Goal: Task Accomplishment & Management: Use online tool/utility

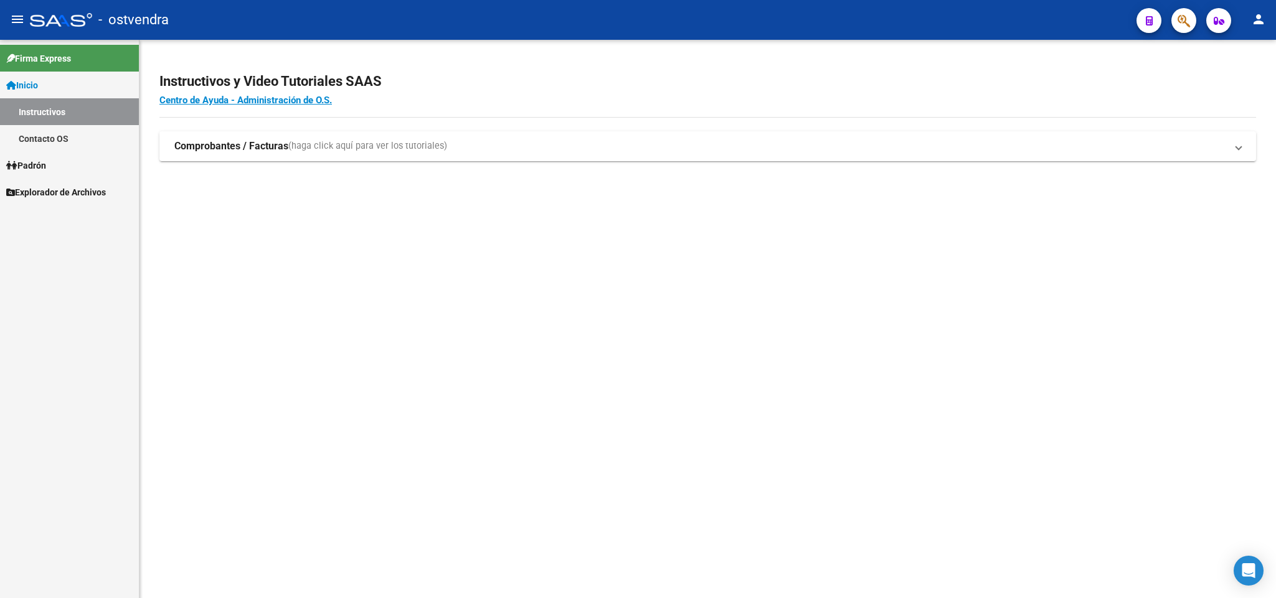
drag, startPoint x: 29, startPoint y: 163, endPoint x: 38, endPoint y: 174, distance: 14.6
click at [32, 163] on span "Padrón" at bounding box center [26, 166] width 40 height 14
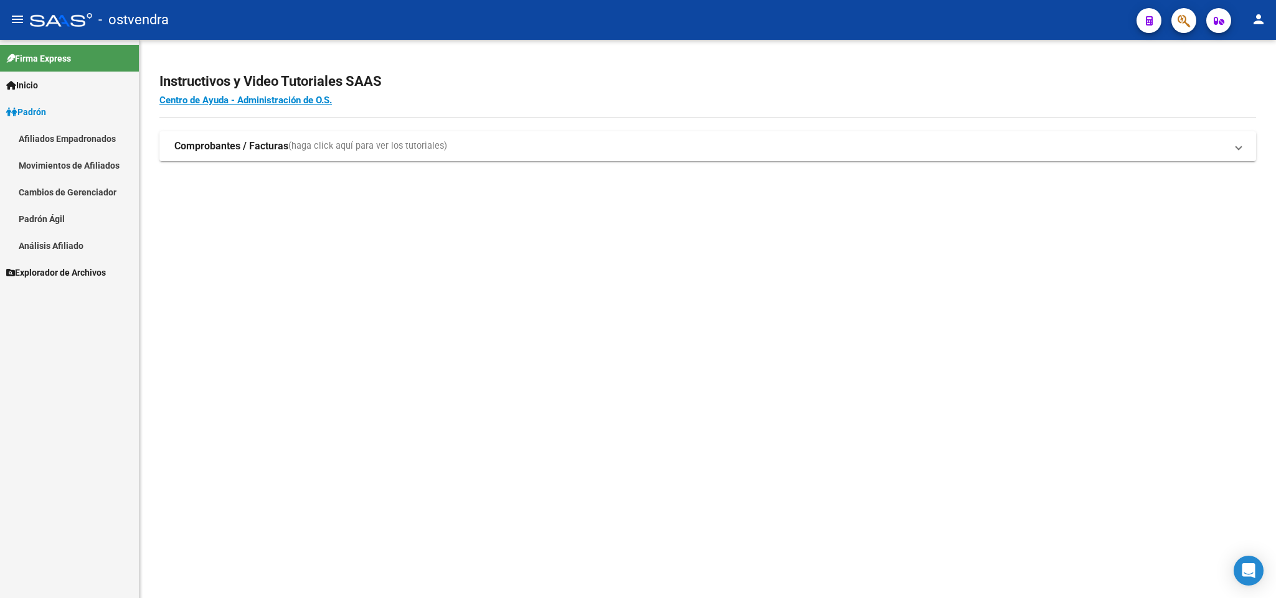
click at [49, 245] on link "Análisis Afiliado" at bounding box center [69, 245] width 139 height 27
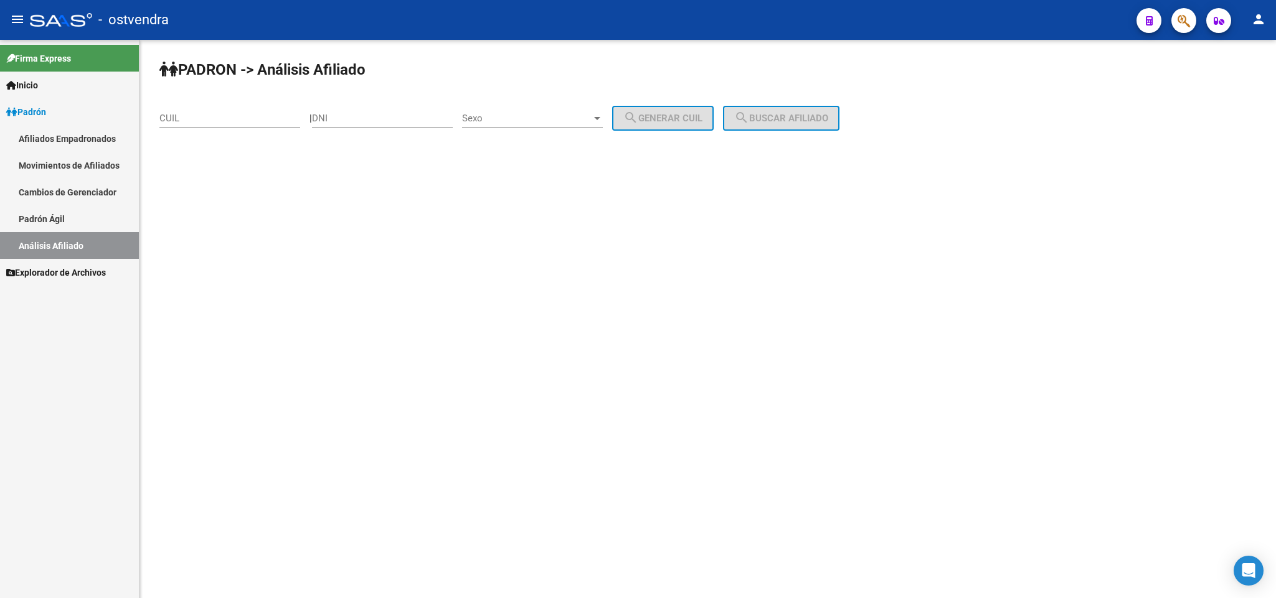
click at [222, 121] on input "CUIL" at bounding box center [229, 118] width 141 height 11
paste input "20-21086715-6"
click at [805, 113] on span "search Buscar afiliado" at bounding box center [781, 118] width 94 height 11
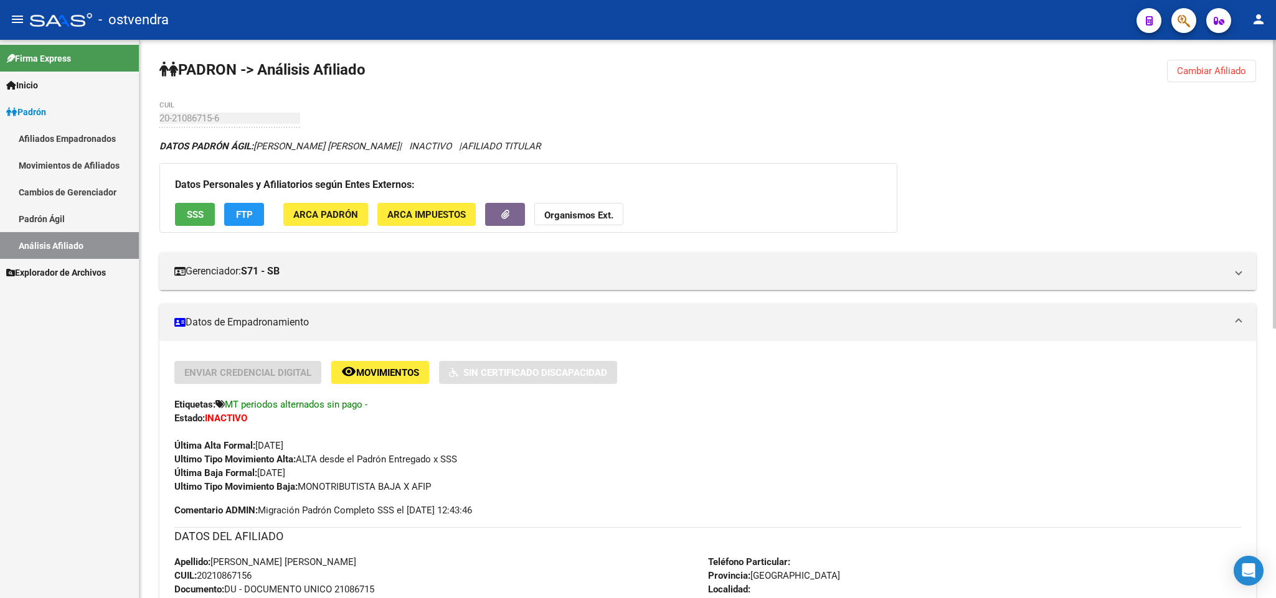
click at [1213, 73] on button "Cambiar Afiliado" at bounding box center [1211, 71] width 89 height 22
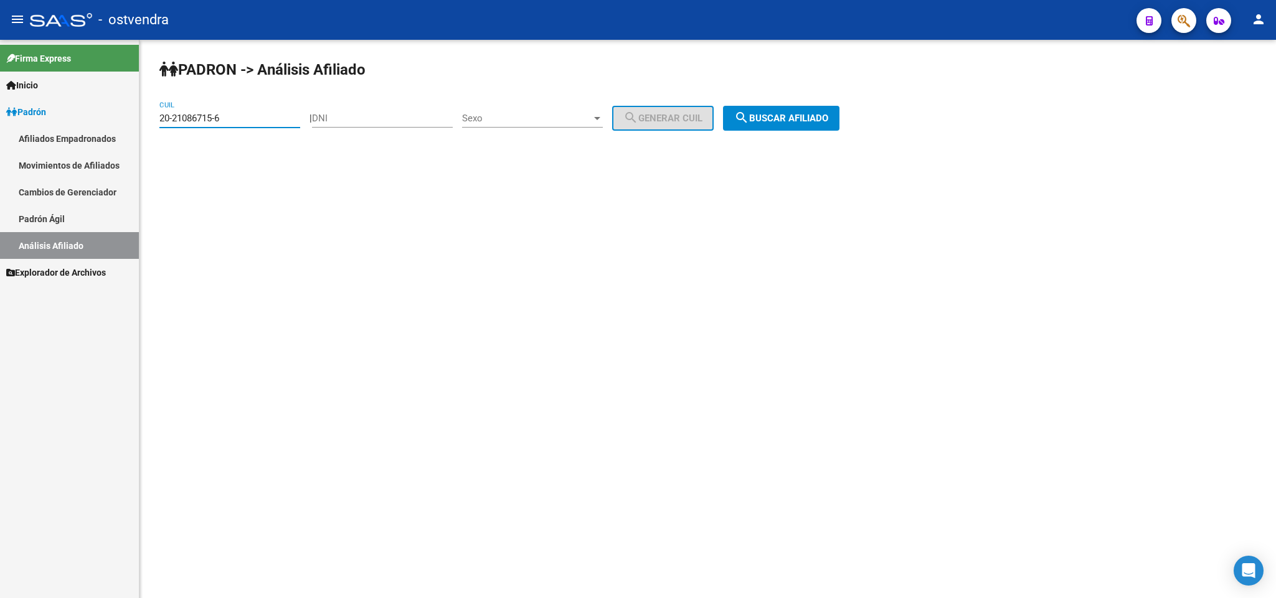
drag, startPoint x: 54, startPoint y: 116, endPoint x: 16, endPoint y: 136, distance: 43.4
click at [4, 118] on mat-sidenav-container "Firma Express Inicio Instructivos Contacto OS Padrón Afiliados Empadronados Mov…" at bounding box center [638, 319] width 1276 height 559
paste input "2873041-7"
drag, startPoint x: 813, startPoint y: 118, endPoint x: 753, endPoint y: 113, distance: 60.0
click at [808, 113] on span "search Buscar afiliado" at bounding box center [781, 118] width 94 height 11
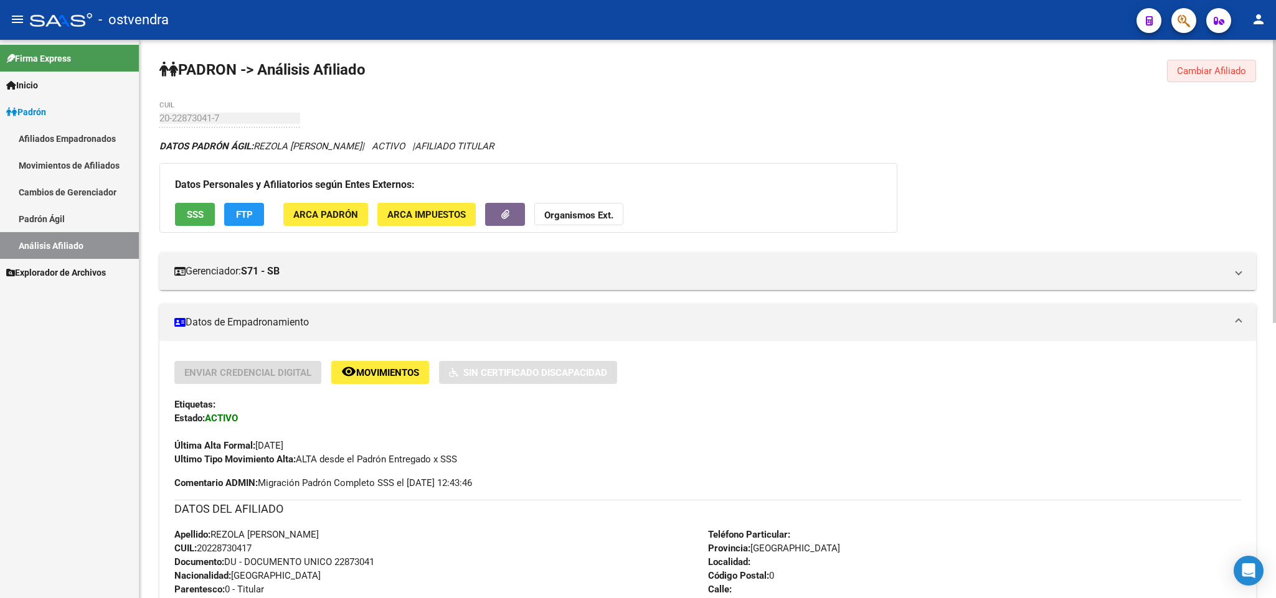
drag, startPoint x: 1230, startPoint y: 70, endPoint x: 1211, endPoint y: 72, distance: 18.8
click at [1227, 70] on span "Cambiar Afiliado" at bounding box center [1211, 70] width 69 height 11
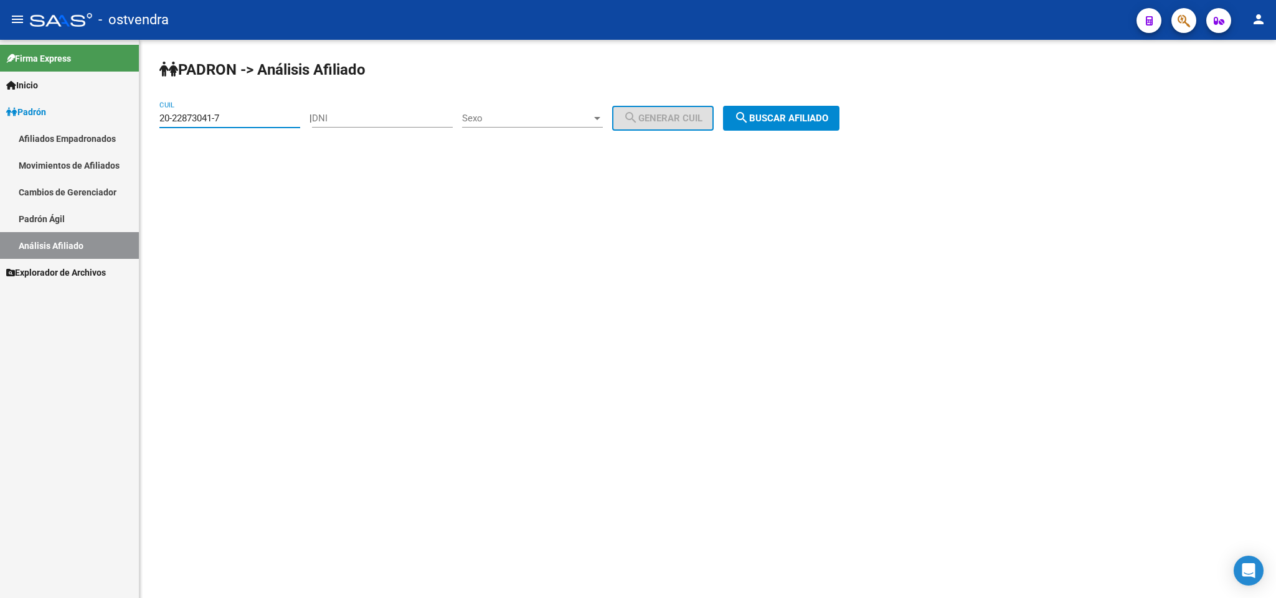
drag, startPoint x: 237, startPoint y: 116, endPoint x: 0, endPoint y: 120, distance: 237.3
click at [0, 120] on mat-sidenav-container "Firma Express Inicio Instructivos Contacto OS Padrón Afiliados Empadronados Mov…" at bounding box center [638, 319] width 1276 height 559
paste input "4166193-9"
drag, startPoint x: 798, startPoint y: 113, endPoint x: 785, endPoint y: 105, distance: 15.4
click at [787, 106] on button "search Buscar afiliado" at bounding box center [781, 118] width 116 height 25
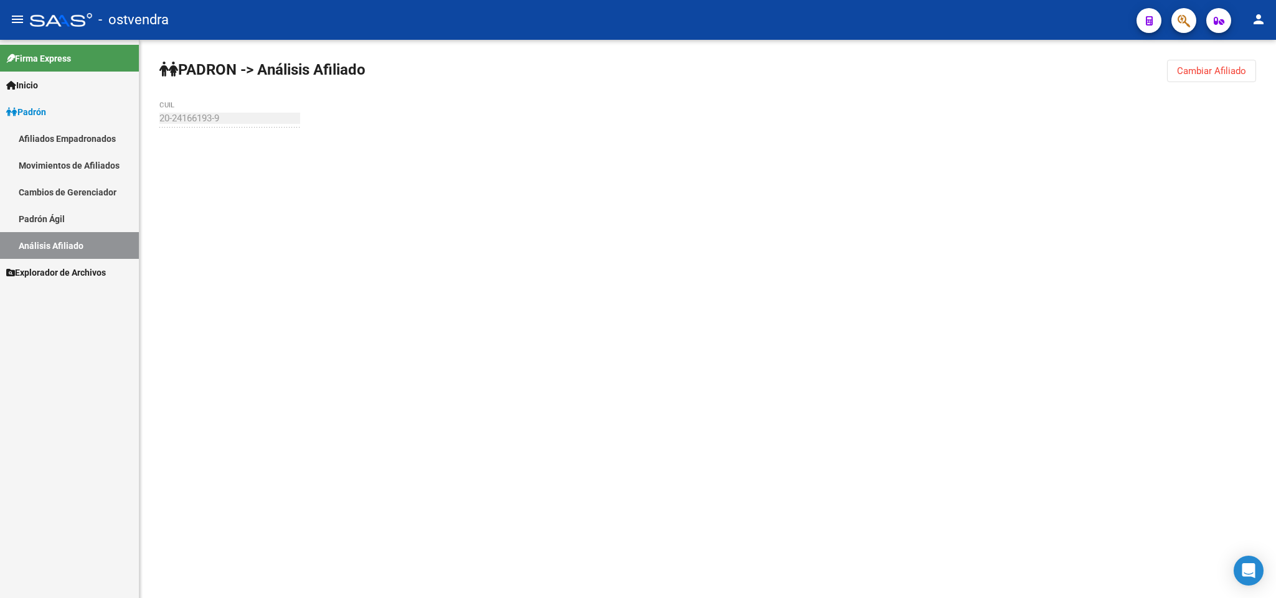
click at [783, 111] on div "PADRON -> Análisis Afiliado Cambiar Afiliado 20-24166193-9 CUIL" at bounding box center [707, 118] width 1136 height 157
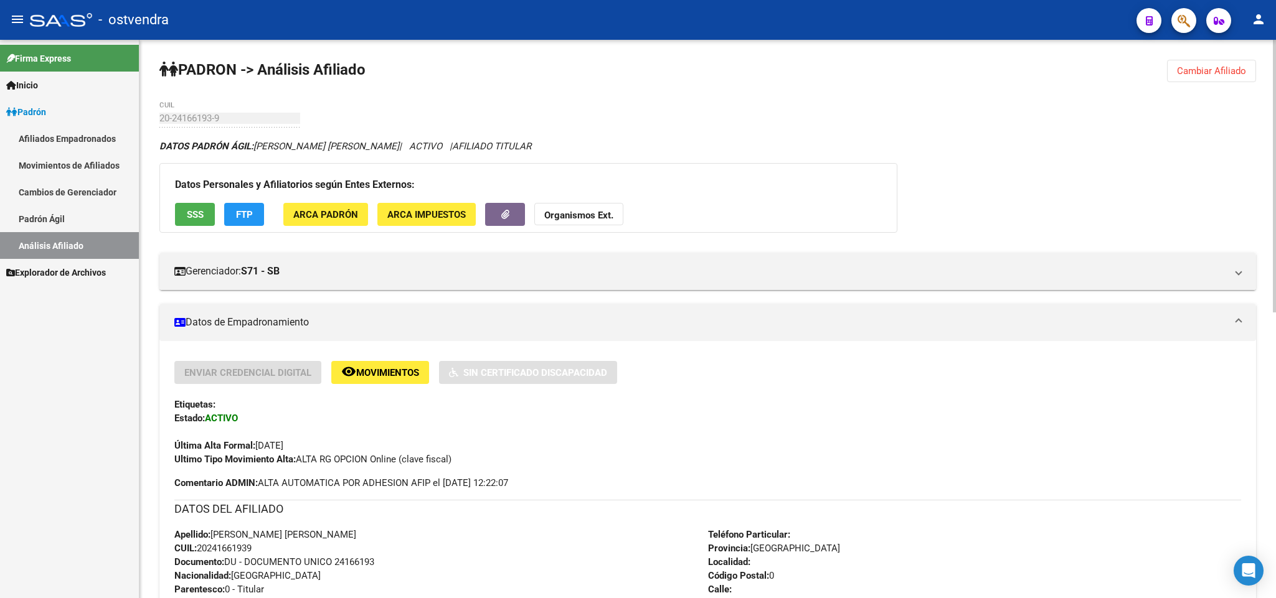
drag, startPoint x: 1216, startPoint y: 64, endPoint x: 1054, endPoint y: 88, distance: 164.4
click at [1199, 64] on button "Cambiar Afiliado" at bounding box center [1211, 71] width 89 height 22
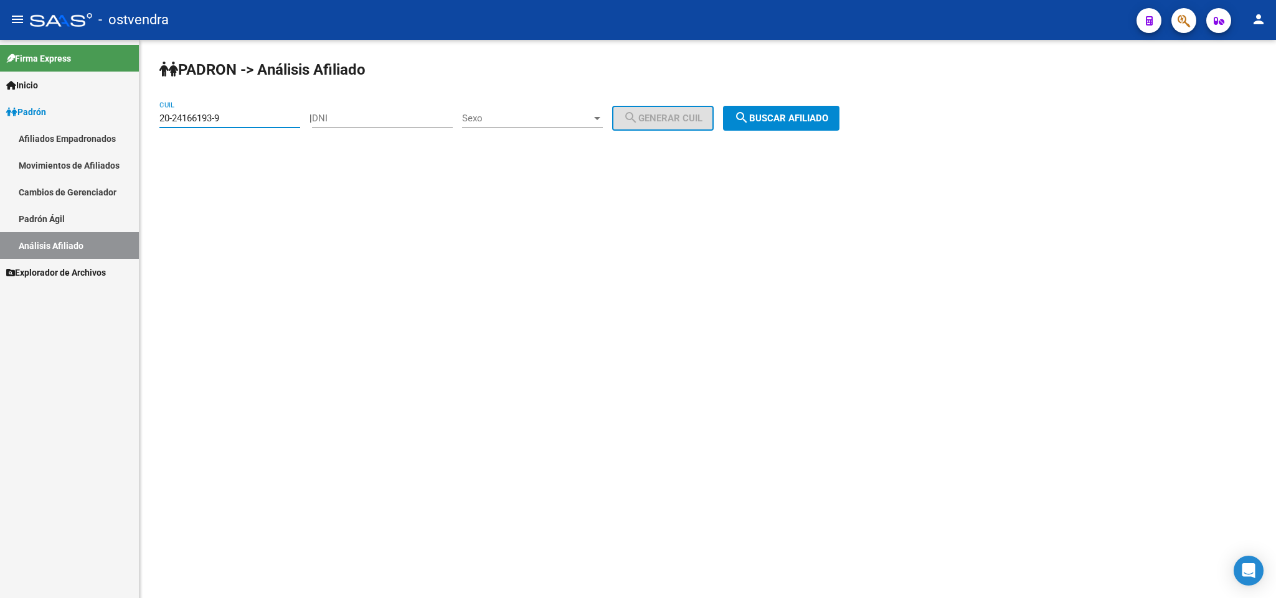
drag, startPoint x: 258, startPoint y: 116, endPoint x: 456, endPoint y: 136, distance: 198.5
click at [47, 108] on mat-sidenav-container "Firma Express Inicio Instructivos Contacto OS Padrón Afiliados Empadronados Mov…" at bounding box center [638, 319] width 1276 height 559
paste input "910399-4"
click at [796, 114] on span "search Buscar afiliado" at bounding box center [781, 118] width 94 height 11
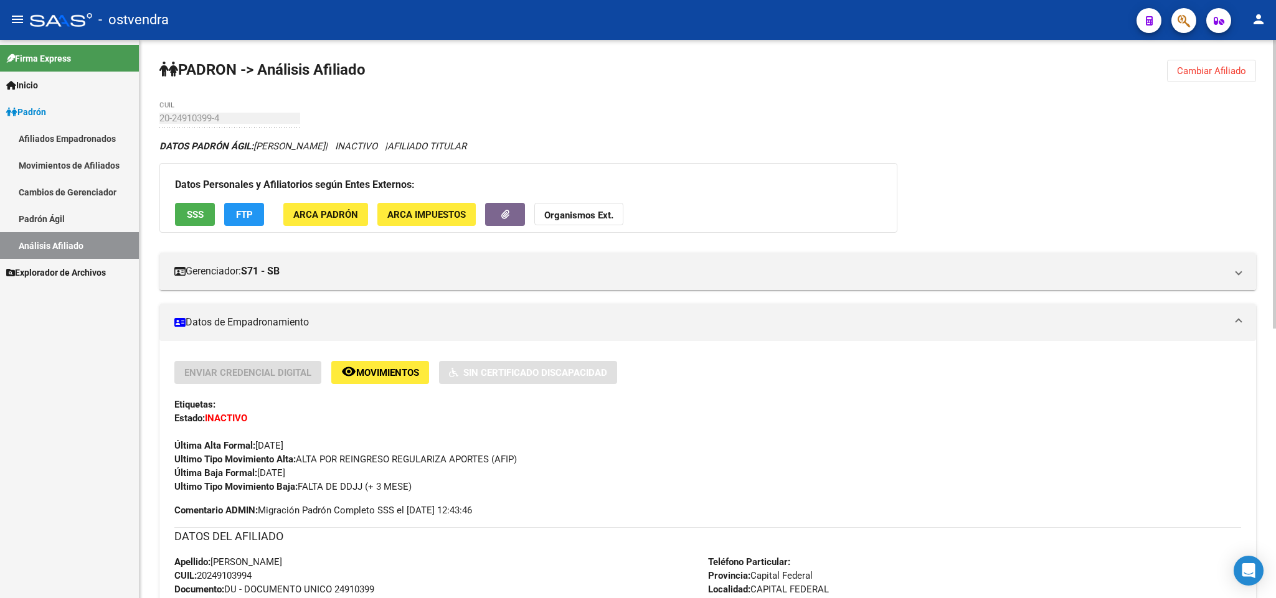
click at [413, 486] on div "Ultimo Tipo Movimiento Baja: FALTA DE DDJJ (+ 3 MESE)" at bounding box center [707, 487] width 1067 height 14
drag, startPoint x: 364, startPoint y: 488, endPoint x: 299, endPoint y: 488, distance: 65.4
click at [299, 488] on div "Ultimo Tipo Movimiento Baja: FALTA DE DDJJ (+ 3 MESE)" at bounding box center [707, 487] width 1067 height 14
copy span "FALTA DE DDJJ (+ 3 MESE)"
drag, startPoint x: 1209, startPoint y: 80, endPoint x: 1200, endPoint y: 75, distance: 10.6
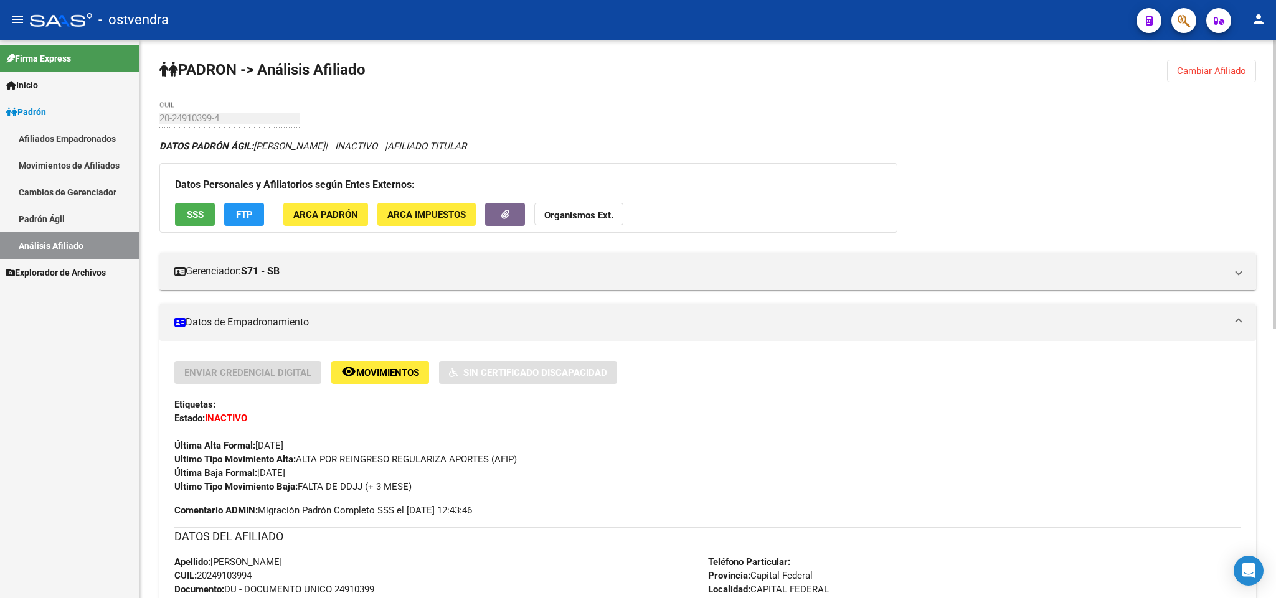
click at [1204, 75] on button "Cambiar Afiliado" at bounding box center [1211, 71] width 89 height 22
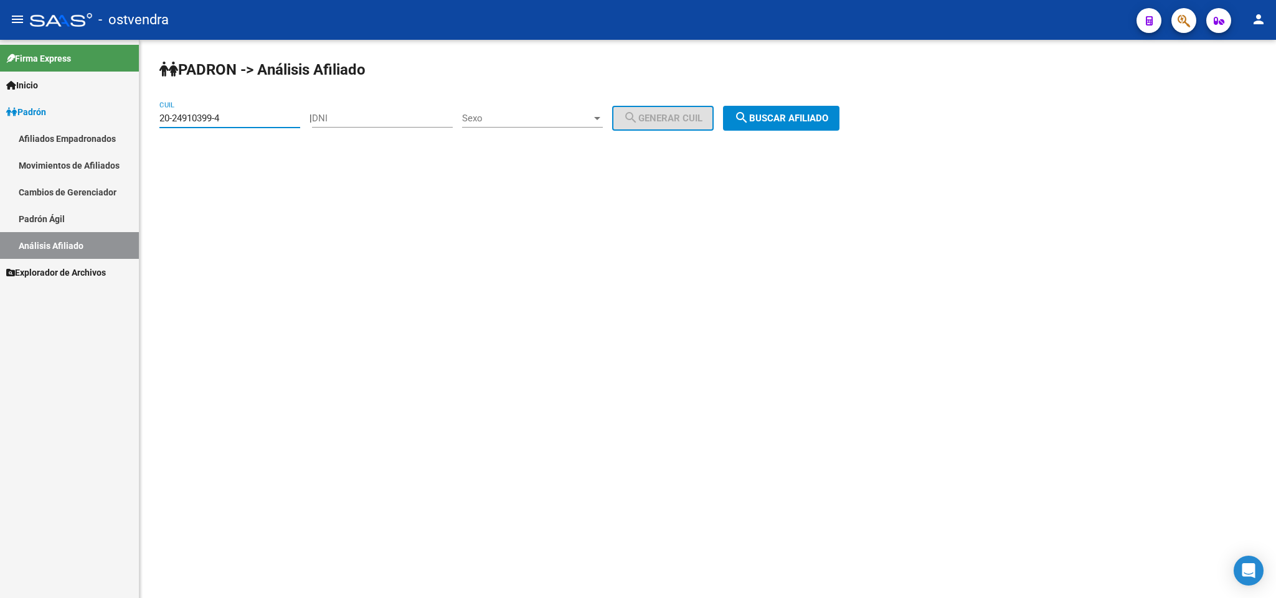
drag, startPoint x: 277, startPoint y: 116, endPoint x: 19, endPoint y: 124, distance: 257.9
click at [1, 127] on mat-sidenav-container "Firma Express Inicio Instructivos Contacto OS Padrón Afiliados Empadronados Mov…" at bounding box center [638, 319] width 1276 height 559
paste input "6966423-2"
click at [789, 115] on span "search Buscar afiliado" at bounding box center [781, 118] width 94 height 11
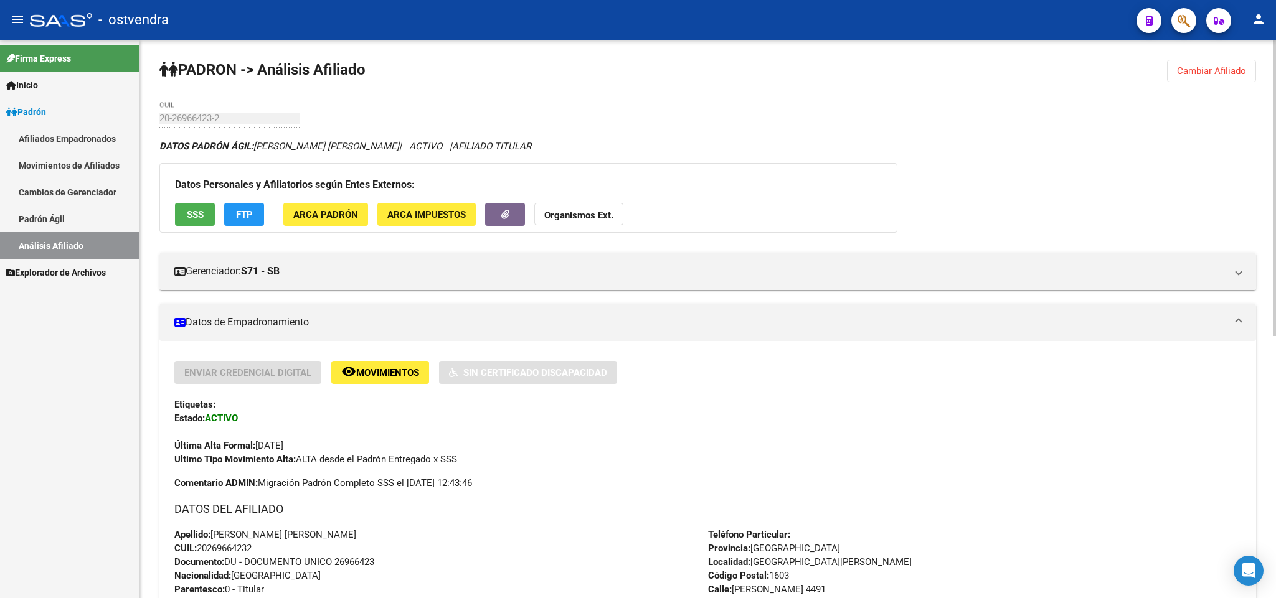
drag, startPoint x: 1235, startPoint y: 67, endPoint x: 1203, endPoint y: 69, distance: 31.8
click at [1229, 67] on span "Cambiar Afiliado" at bounding box center [1211, 70] width 69 height 11
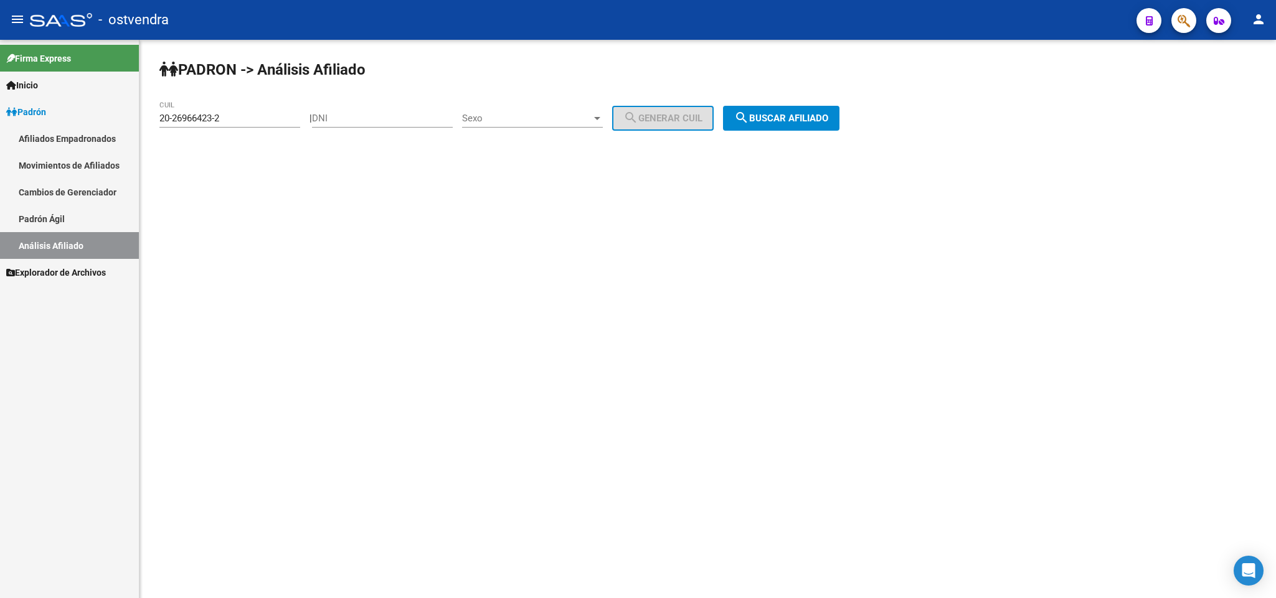
click at [245, 125] on div "20-26966423-2 CUIL" at bounding box center [229, 114] width 141 height 27
paste input
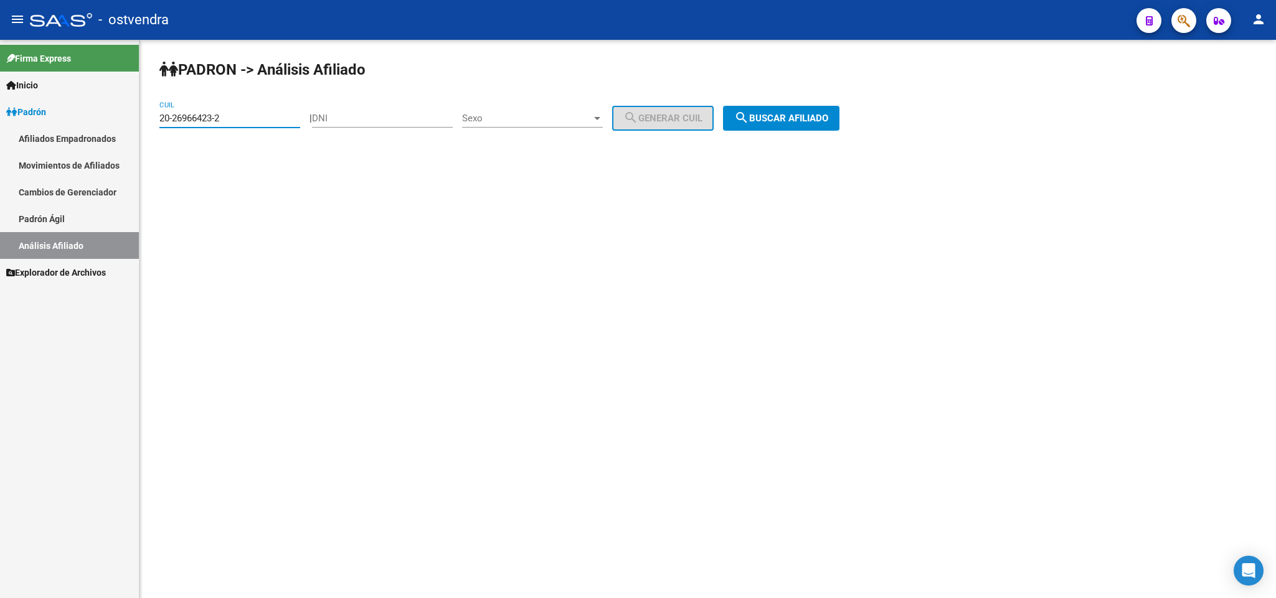
click at [264, 116] on input "20-26966423-2" at bounding box center [229, 118] width 141 height 11
click at [0, 110] on mat-sidenav-container "Firma Express Inicio Instructivos Contacto OS Padrón Afiliados Empadronados Mov…" at bounding box center [638, 319] width 1276 height 559
paste input "7372088-0"
click at [785, 128] on button "search Buscar afiliado" at bounding box center [781, 118] width 116 height 25
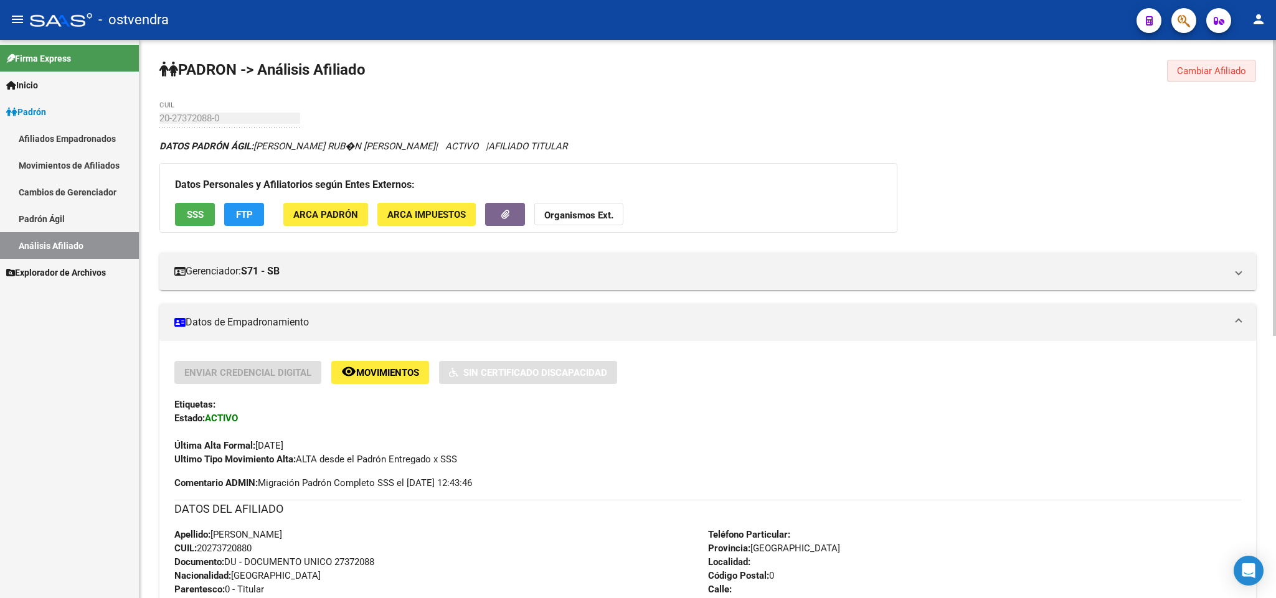
drag, startPoint x: 1207, startPoint y: 64, endPoint x: 1107, endPoint y: 64, distance: 100.9
click at [1189, 64] on button "Cambiar Afiliado" at bounding box center [1211, 71] width 89 height 22
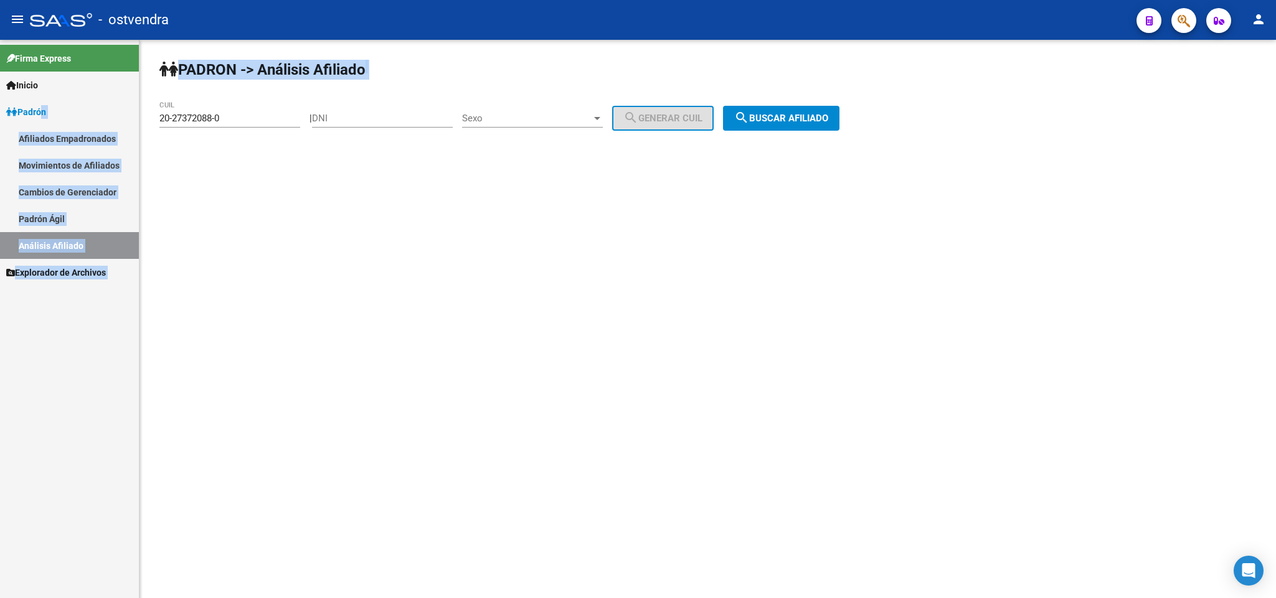
drag, startPoint x: 138, startPoint y: 116, endPoint x: 234, endPoint y: 105, distance: 96.0
click at [34, 118] on mat-sidenav-container "Firma Express Inicio Instructivos Contacto OS Padrón Afiliados Empadronados Mov…" at bounding box center [638, 319] width 1276 height 559
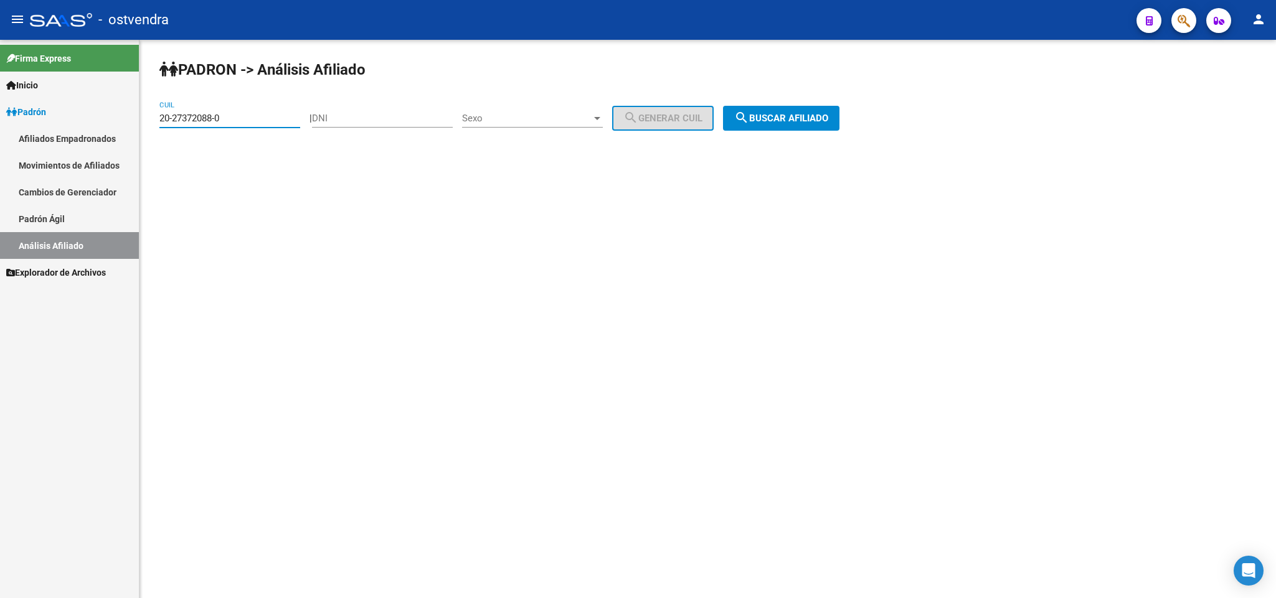
click at [238, 118] on input "20-27372088-0" at bounding box center [229, 118] width 141 height 11
drag, startPoint x: 232, startPoint y: 121, endPoint x: 97, endPoint y: 122, distance: 134.5
click at [97, 122] on mat-sidenav-container "Firma Express Inicio Instructivos Contacto OS Padrón Afiliados Empadronados Mov…" at bounding box center [638, 319] width 1276 height 559
paste input "484362-5"
click at [796, 124] on span "search Buscar afiliado" at bounding box center [781, 118] width 94 height 11
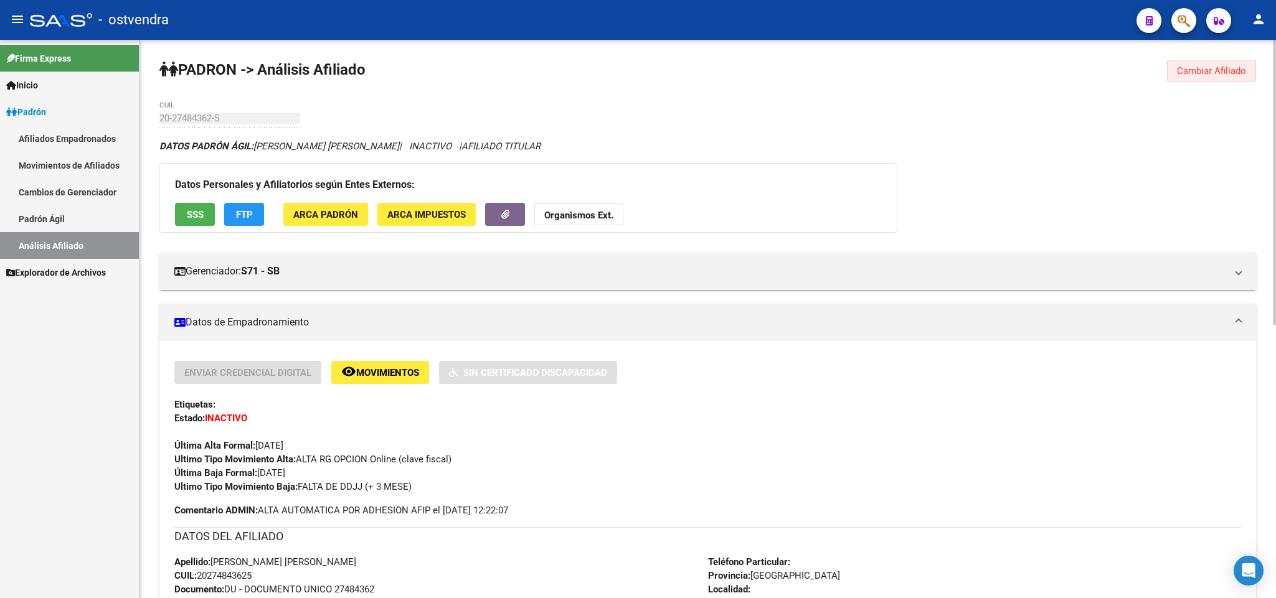
drag, startPoint x: 1185, startPoint y: 71, endPoint x: 1168, endPoint y: 77, distance: 18.3
click at [1183, 73] on span "Cambiar Afiliado" at bounding box center [1211, 70] width 69 height 11
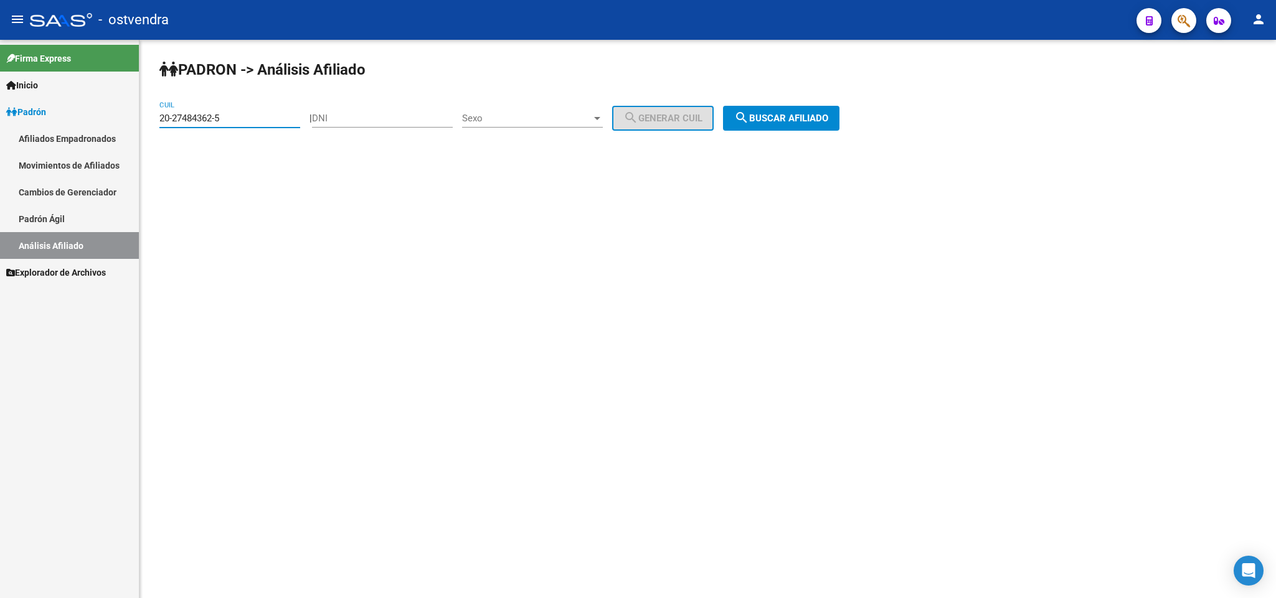
click at [251, 113] on input "20-27484362-5" at bounding box center [229, 118] width 141 height 11
click at [0, 116] on mat-sidenav-container "Firma Express Inicio Instructivos Contacto OS Padrón Afiliados Empadronados Mov…" at bounding box center [638, 319] width 1276 height 559
paste input "8073197-9"
click at [828, 115] on span "search Buscar afiliado" at bounding box center [781, 118] width 94 height 11
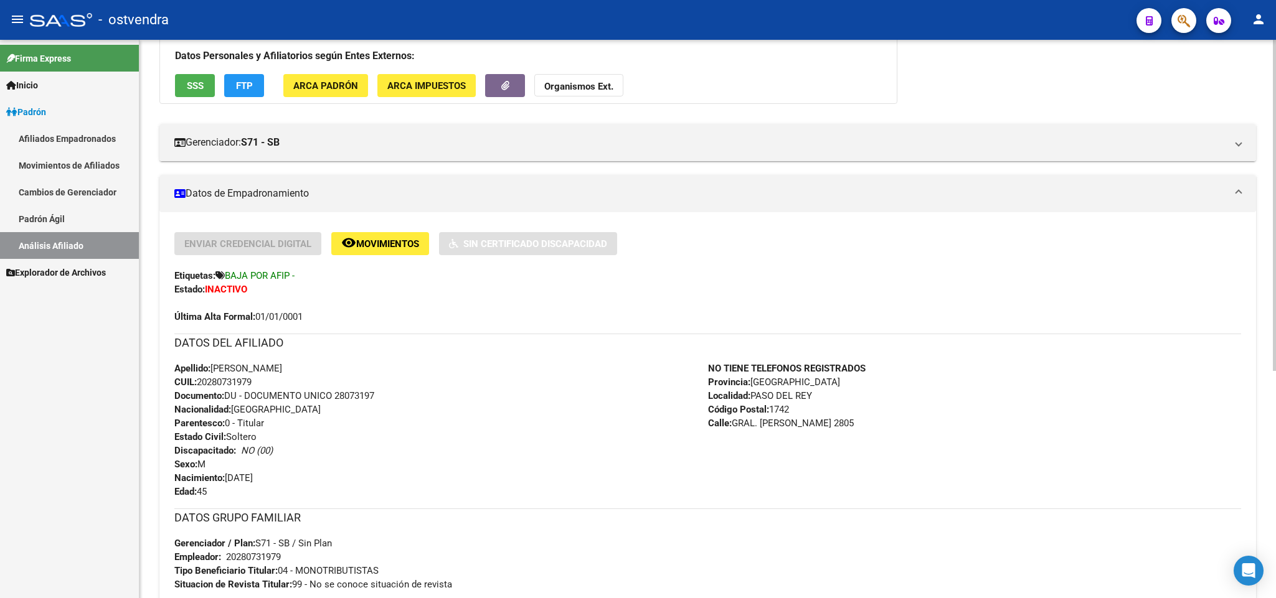
scroll to position [187, 0]
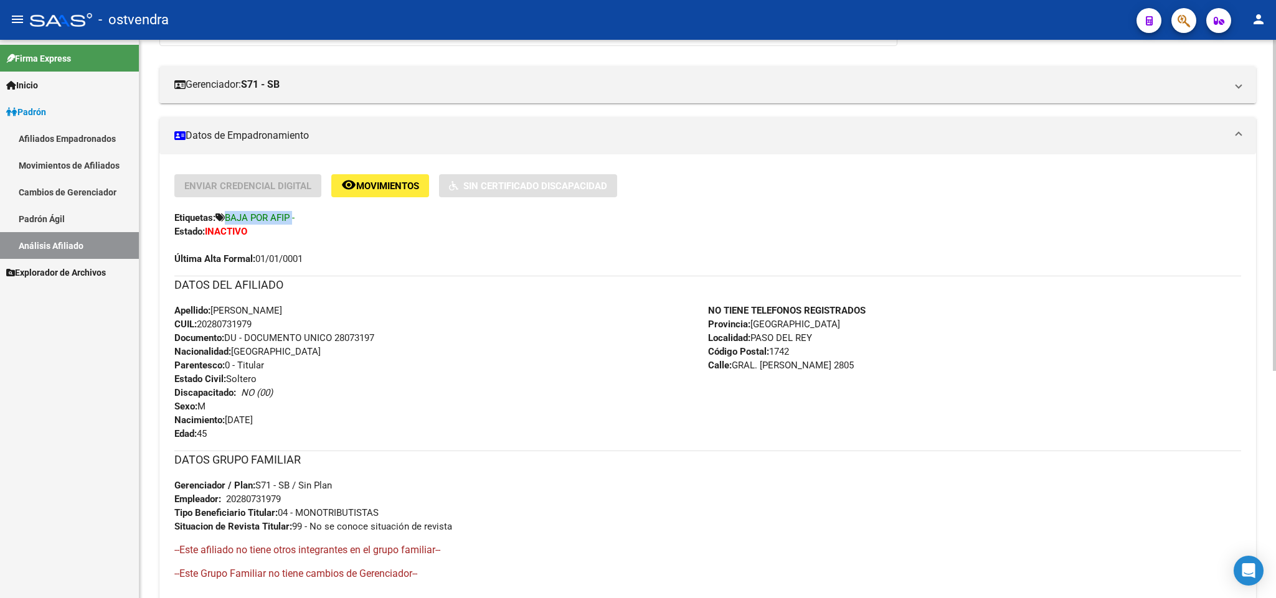
drag, startPoint x: 293, startPoint y: 215, endPoint x: 226, endPoint y: 217, distance: 67.3
click at [226, 217] on span "BAJA POR AFIP -" at bounding box center [260, 217] width 70 height 11
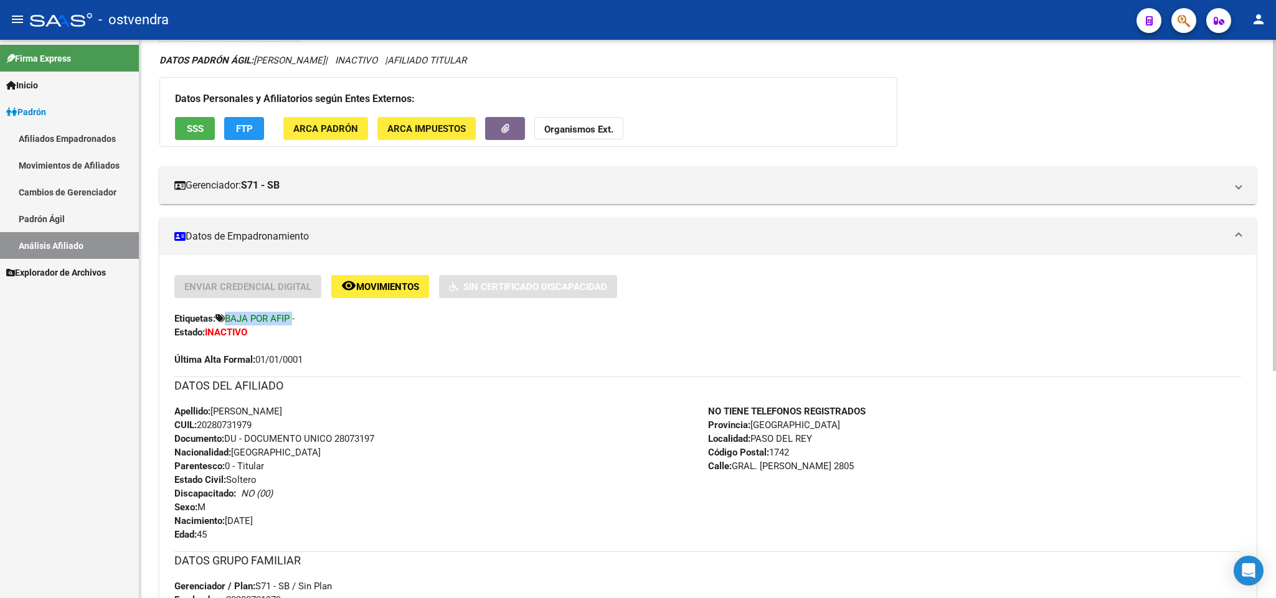
scroll to position [0, 0]
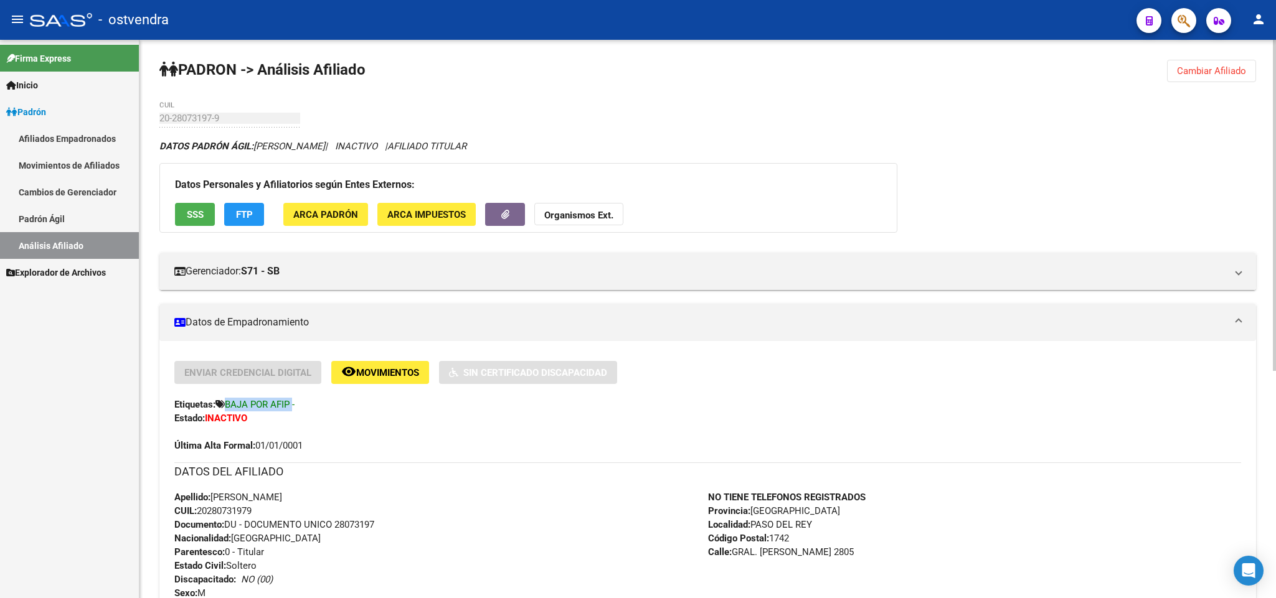
click at [1216, 78] on button "Cambiar Afiliado" at bounding box center [1211, 71] width 89 height 22
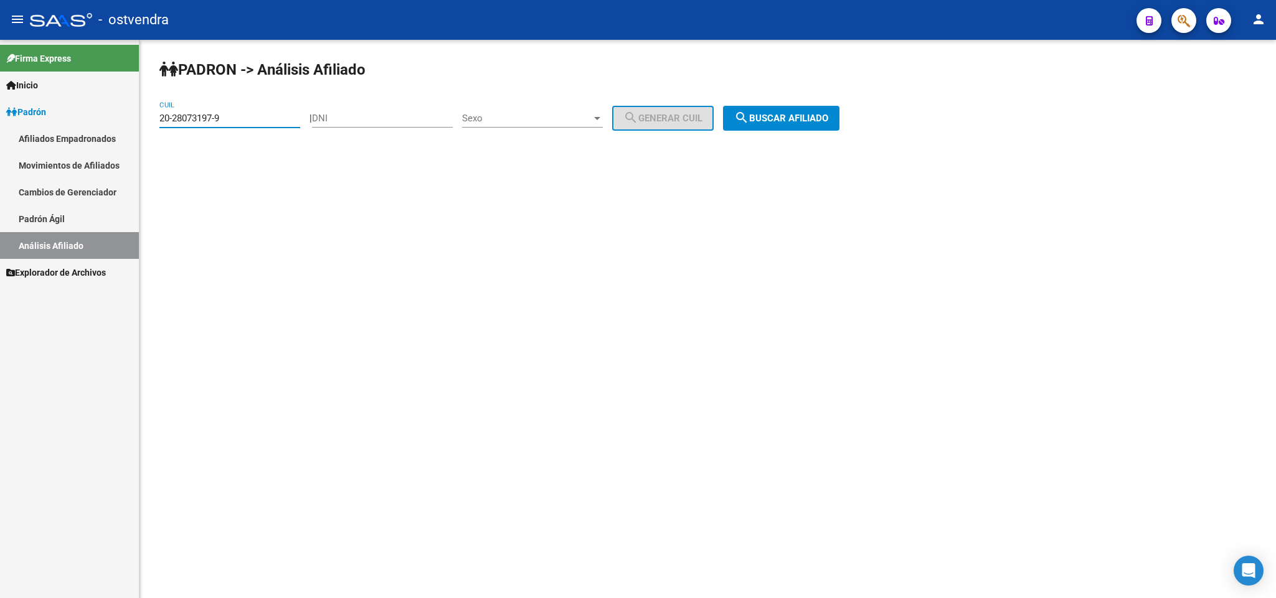
drag, startPoint x: 239, startPoint y: 123, endPoint x: 9, endPoint y: 118, distance: 229.8
click at [9, 118] on mat-sidenav-container "Firma Express Inicio Instructivos Contacto OS Padrón Afiliados Empadronados Mov…" at bounding box center [638, 319] width 1276 height 559
paste input "9751585-4"
click at [764, 124] on span "search Buscar afiliado" at bounding box center [781, 118] width 94 height 11
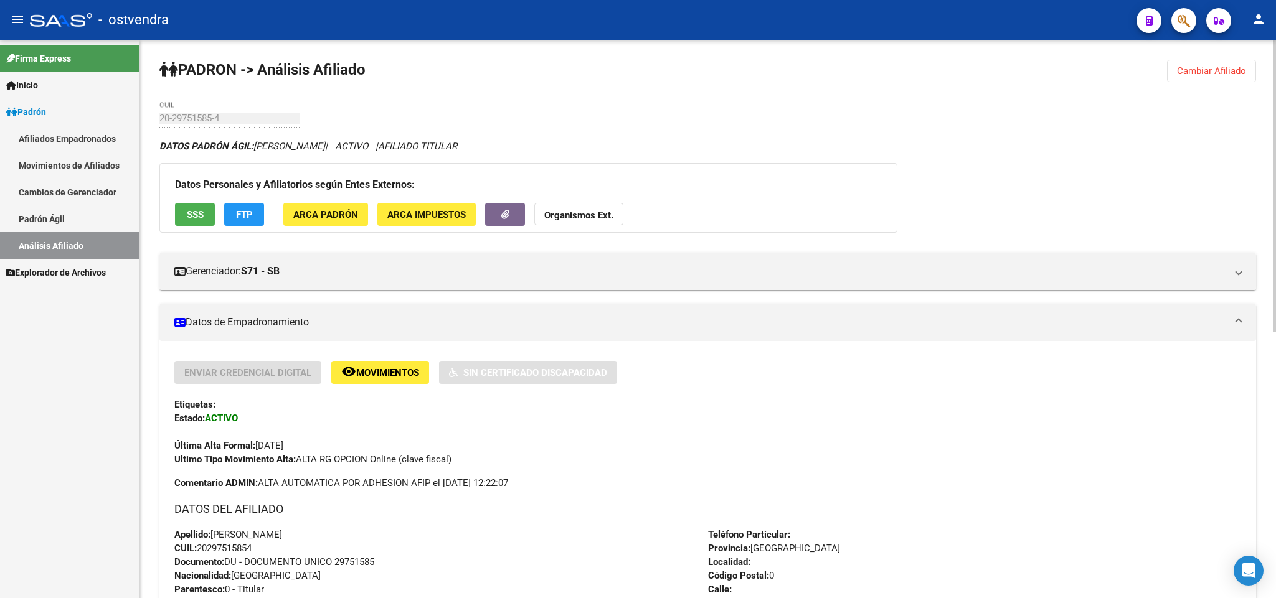
drag, startPoint x: 1207, startPoint y: 75, endPoint x: 946, endPoint y: 79, distance: 261.6
click at [1206, 75] on span "Cambiar Afiliado" at bounding box center [1211, 70] width 69 height 11
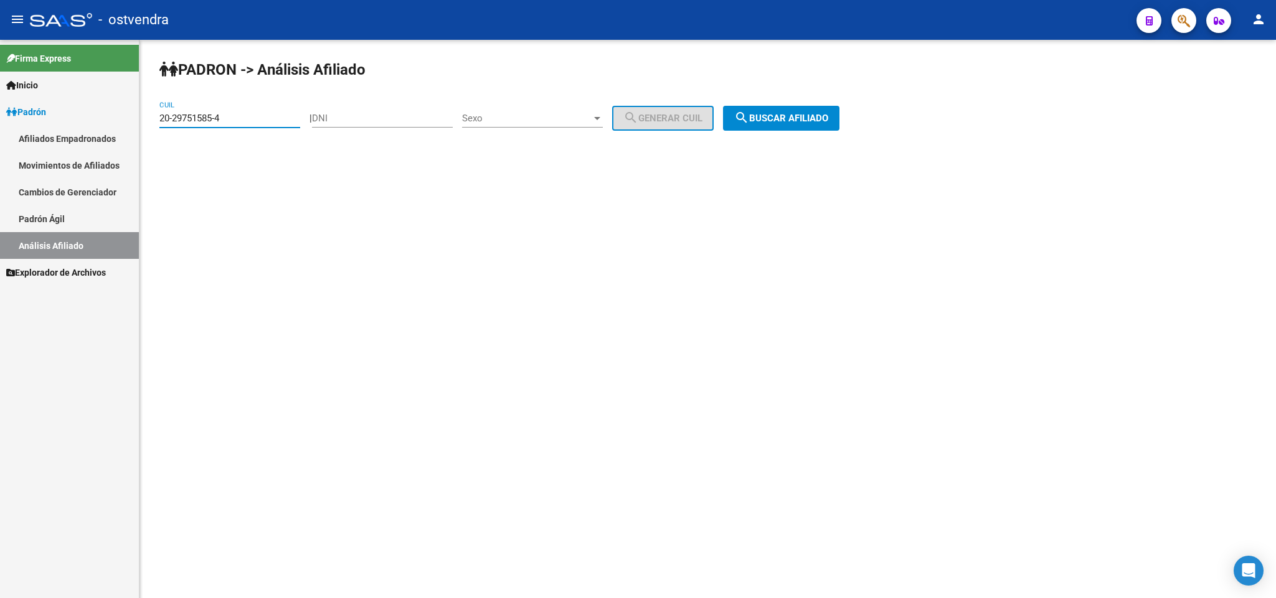
drag, startPoint x: 88, startPoint y: 116, endPoint x: 0, endPoint y: 123, distance: 88.7
click at [0, 122] on mat-sidenav-container "Firma Express Inicio Instructivos Contacto OS Padrón Afiliados Empadronados Mov…" at bounding box center [638, 319] width 1276 height 559
paste input "31435694-3"
click at [830, 105] on div "PADRON -> Análisis Afiliado 20-31435694-3 CUIL | DNI Sexo Sexo search Generar C…" at bounding box center [707, 105] width 1136 height 131
drag, startPoint x: 828, startPoint y: 115, endPoint x: 826, endPoint y: 105, distance: 10.0
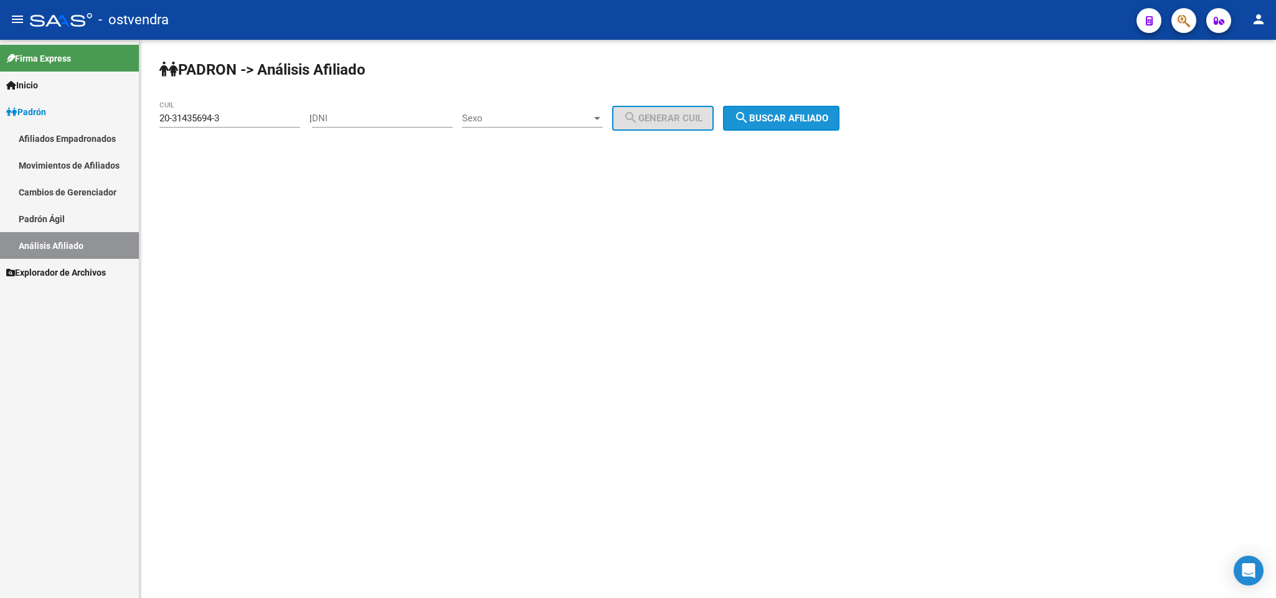
click at [826, 105] on div "PADRON -> Análisis Afiliado 20-31435694-3 CUIL | DNI Sexo Sexo search Generar C…" at bounding box center [707, 105] width 1136 height 131
click at [820, 121] on span "search Buscar afiliado" at bounding box center [781, 118] width 94 height 11
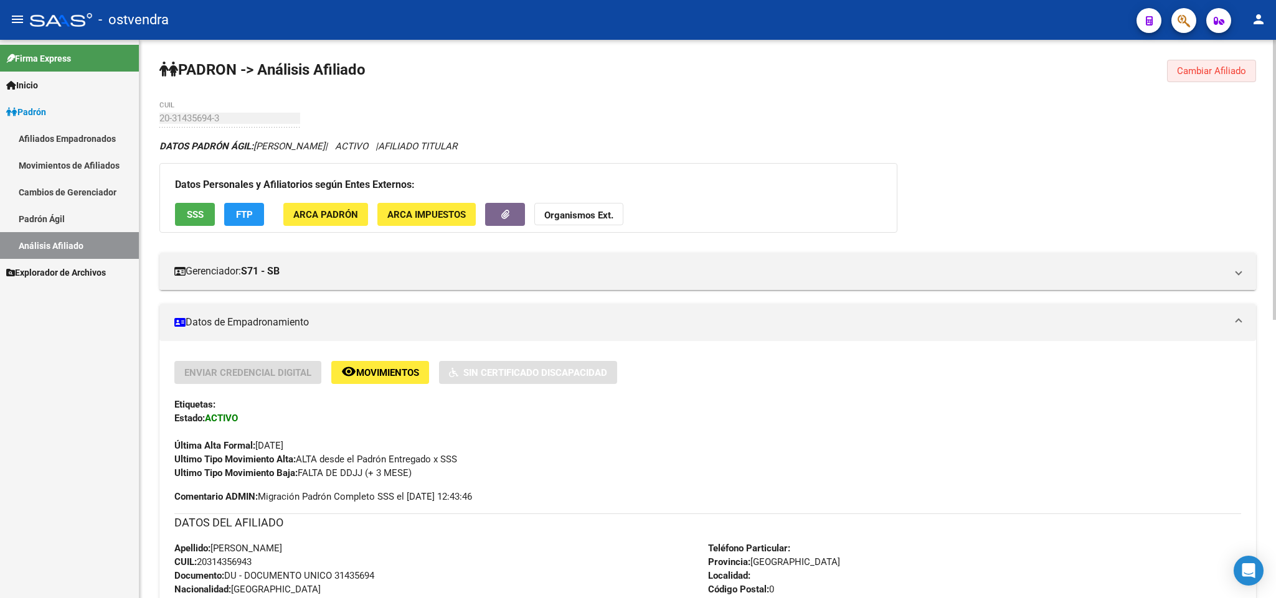
drag, startPoint x: 1207, startPoint y: 75, endPoint x: 1175, endPoint y: 80, distance: 32.8
click at [1183, 79] on button "Cambiar Afiliado" at bounding box center [1211, 71] width 89 height 22
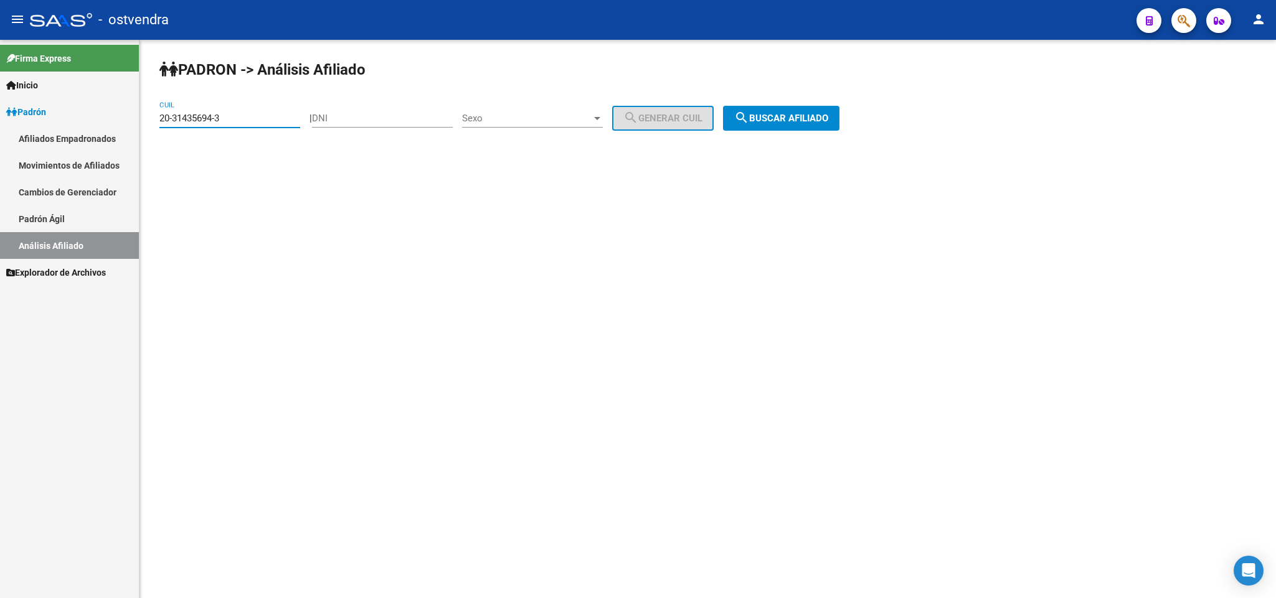
click at [262, 115] on input "20-31435694-3" at bounding box center [229, 118] width 141 height 11
drag, startPoint x: 260, startPoint y: 116, endPoint x: 0, endPoint y: 114, distance: 259.7
click at [0, 114] on mat-sidenav-container "Firma Express Inicio Instructivos Contacto OS Padrón Afiliados Empadronados Mov…" at bounding box center [638, 319] width 1276 height 559
paste input "597382-2"
click at [828, 123] on span "search Buscar afiliado" at bounding box center [781, 118] width 94 height 11
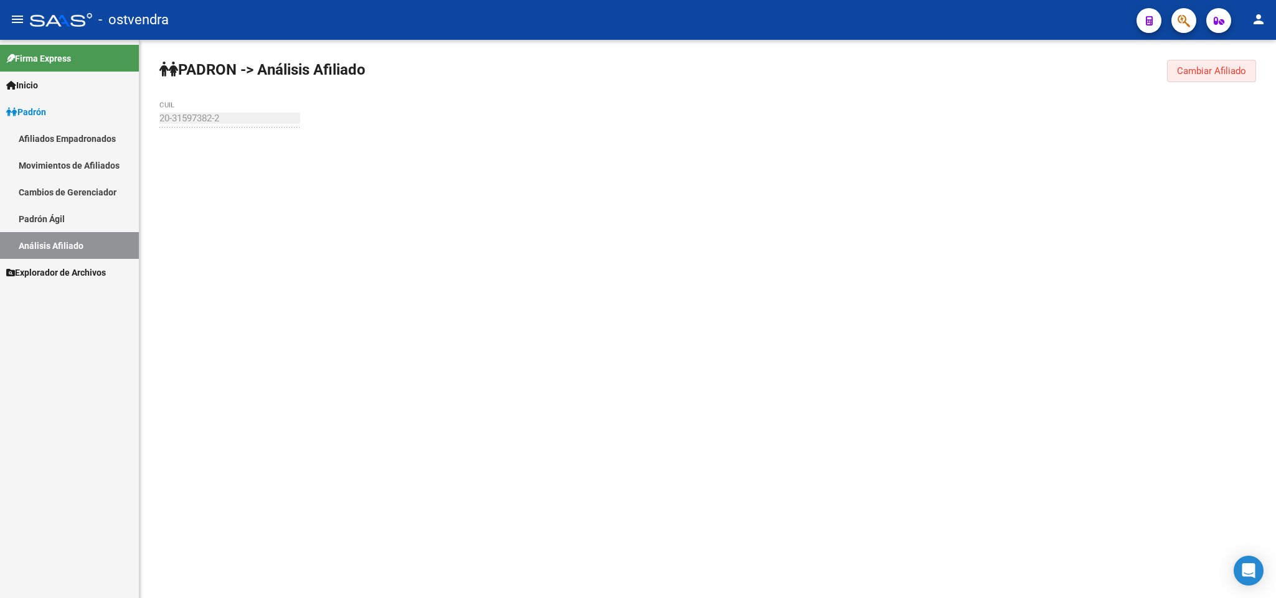
click at [1236, 72] on span "Cambiar Afiliado" at bounding box center [1211, 70] width 69 height 11
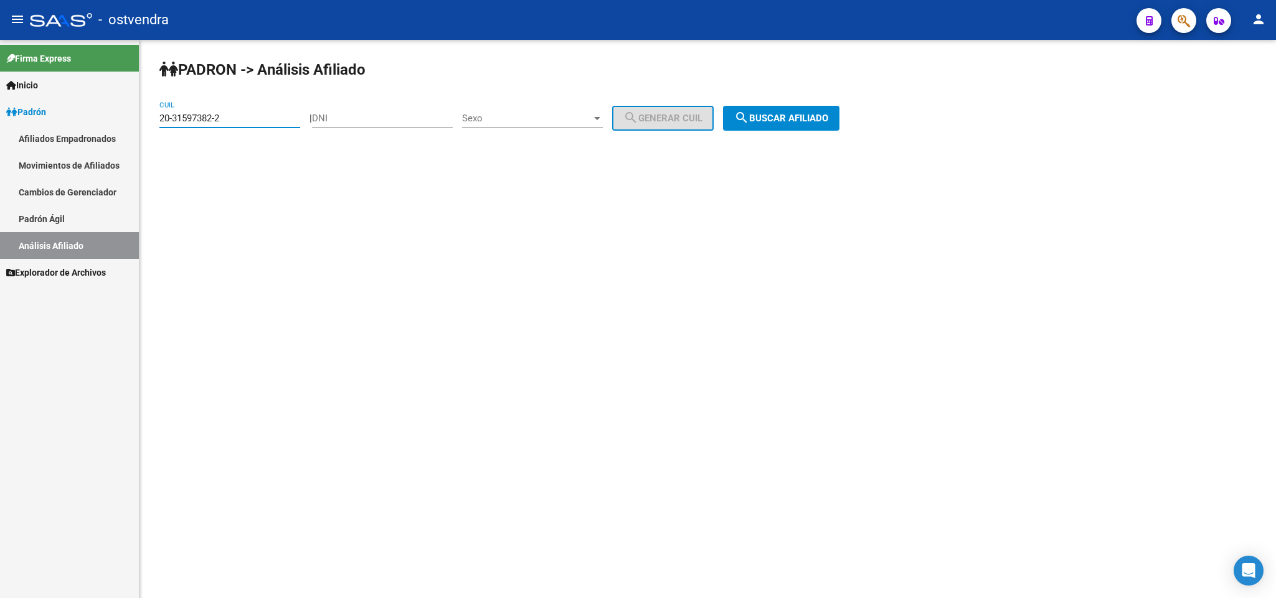
drag, startPoint x: 284, startPoint y: 118, endPoint x: 0, endPoint y: 121, distance: 284.0
click at [0, 121] on mat-sidenav-container "Firma Express Inicio Instructivos Contacto OS Padrón Afiliados Empadronados Mov…" at bounding box center [638, 319] width 1276 height 559
paste input "2090857-5"
click at [820, 111] on button "search Buscar afiliado" at bounding box center [781, 118] width 116 height 25
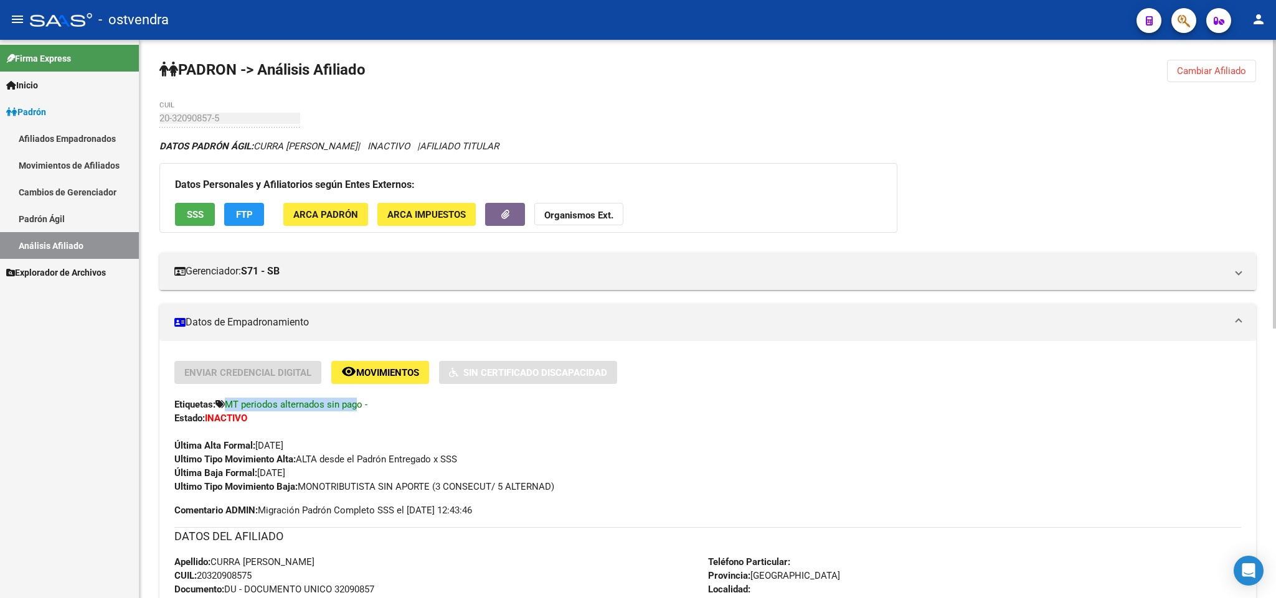
drag, startPoint x: 359, startPoint y: 404, endPoint x: 224, endPoint y: 402, distance: 134.5
click at [224, 402] on span "MT periodos alternados sin pago -" at bounding box center [291, 404] width 152 height 11
copy span "MT periodos alternados sin pag"
click at [1219, 60] on div "PADRON -> Análisis Afiliado Cambiar Afiliado 20-32090857-5 CUIL DATOS PADRÓN ÁG…" at bounding box center [707, 592] width 1136 height 1105
click at [1215, 69] on span "Cambiar Afiliado" at bounding box center [1211, 70] width 69 height 11
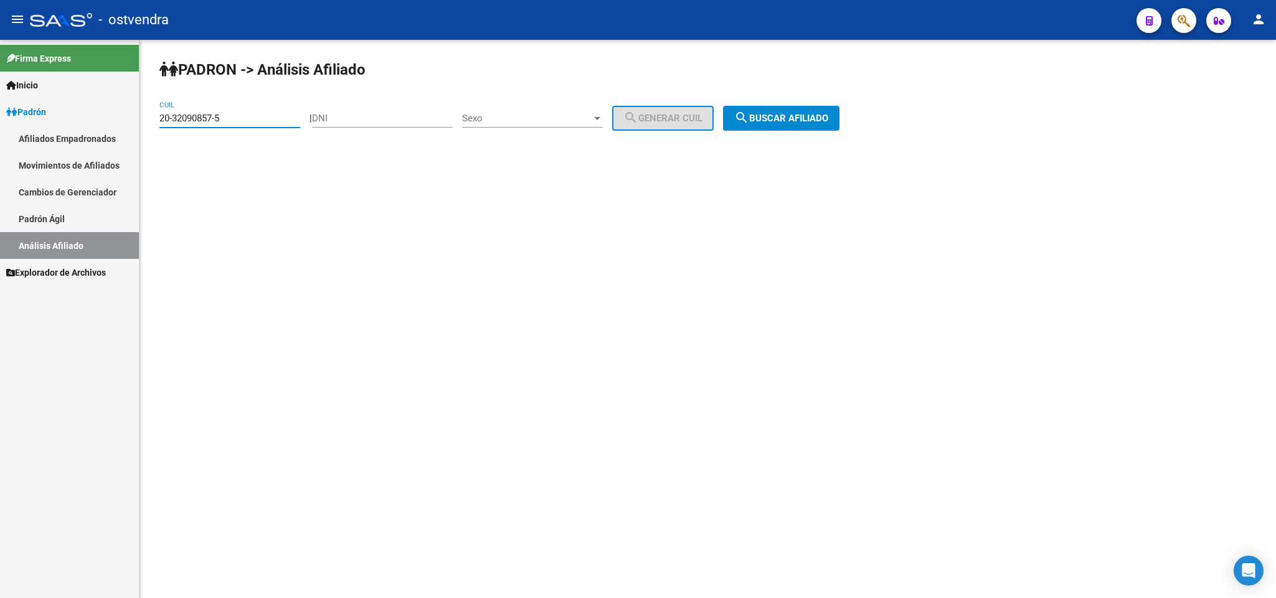
click at [239, 116] on input "20-32090857-5" at bounding box center [229, 118] width 141 height 11
click at [0, 110] on mat-sidenav-container "Firma Express Inicio Instructivos Contacto OS Padrón Afiliados Empadronados Mov…" at bounding box center [638, 319] width 1276 height 559
paste input "866789"
click at [779, 124] on span "search Buscar afiliado" at bounding box center [781, 118] width 94 height 11
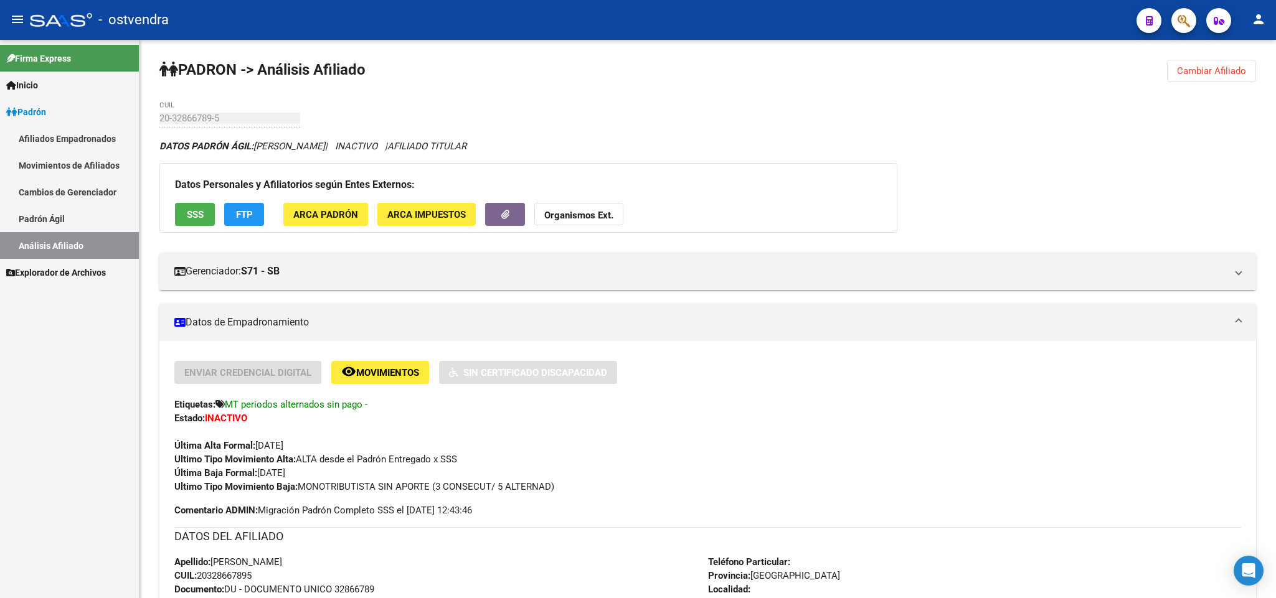
click at [1191, 73] on span "Cambiar Afiliado" at bounding box center [1211, 70] width 69 height 11
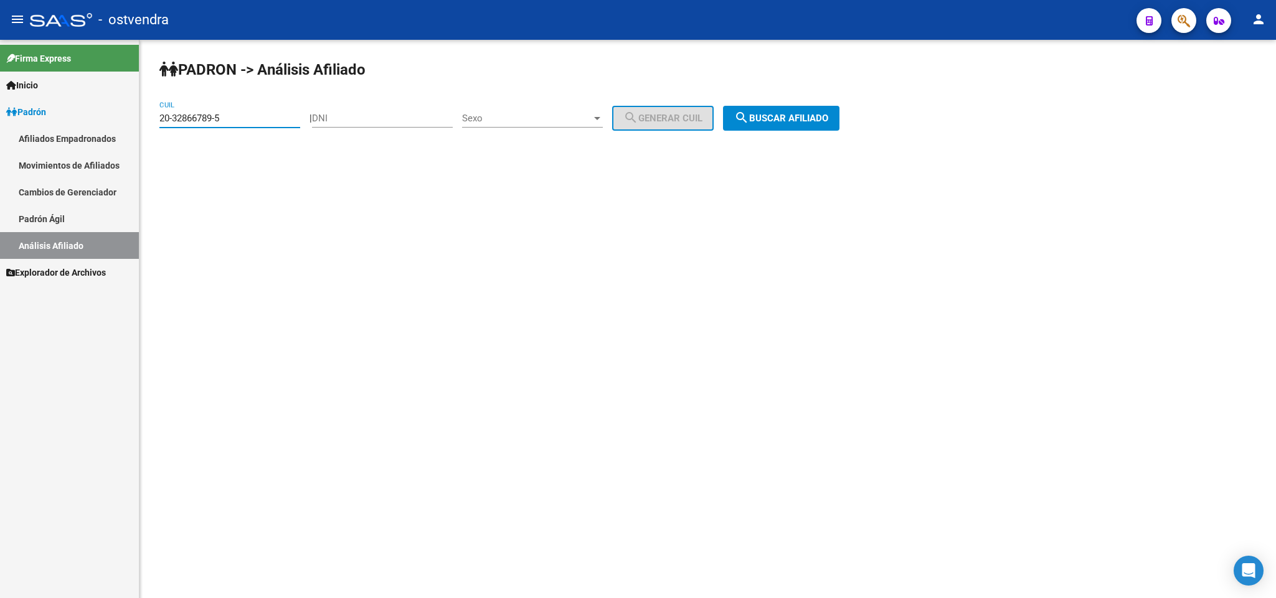
drag, startPoint x: 254, startPoint y: 120, endPoint x: 0, endPoint y: 118, distance: 254.1
click at [0, 118] on mat-sidenav-container "Firma Express Inicio Instructivos Contacto OS Padrón Afiliados Empadronados Mov…" at bounding box center [638, 319] width 1276 height 559
paste input "5072923-3"
click at [788, 121] on span "search Buscar afiliado" at bounding box center [781, 118] width 94 height 11
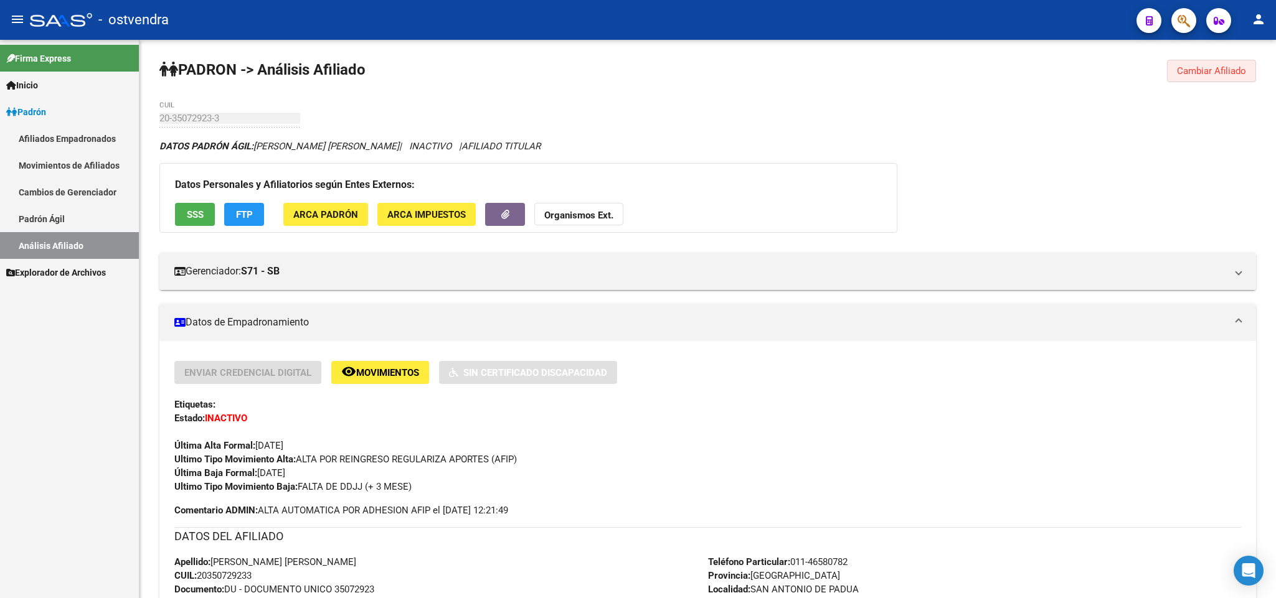
click at [1224, 79] on button "Cambiar Afiliado" at bounding box center [1211, 71] width 89 height 22
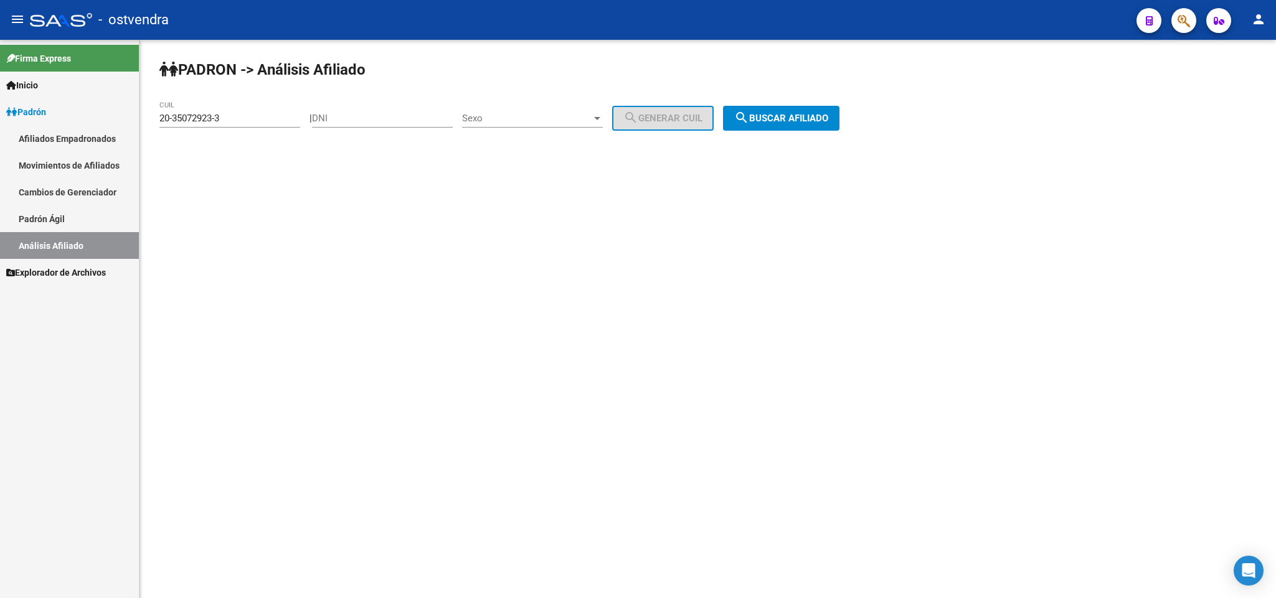
click at [258, 110] on div "20-35072923-3 CUIL" at bounding box center [229, 114] width 141 height 27
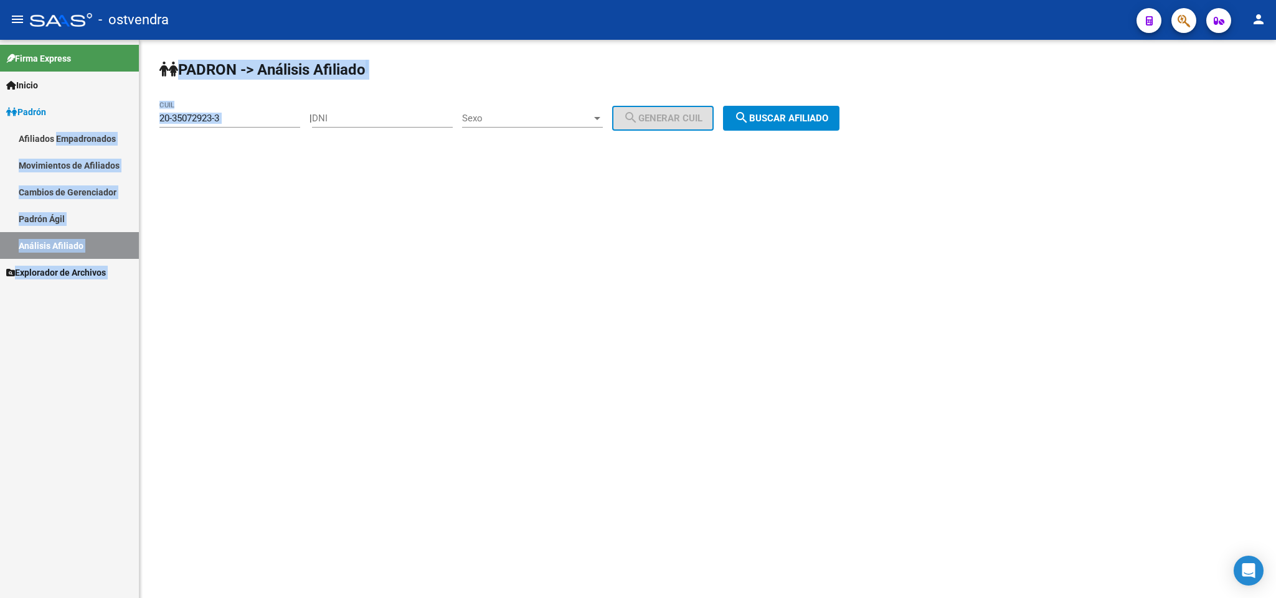
drag, startPoint x: 258, startPoint y: 110, endPoint x: 101, endPoint y: 138, distance: 160.0
click at [101, 138] on mat-sidenav-container "Firma Express Inicio Instructivos Contacto OS Padrón Afiliados Empadronados Mov…" at bounding box center [638, 319] width 1276 height 559
click at [234, 126] on div "20-35072923-3 CUIL" at bounding box center [229, 114] width 141 height 27
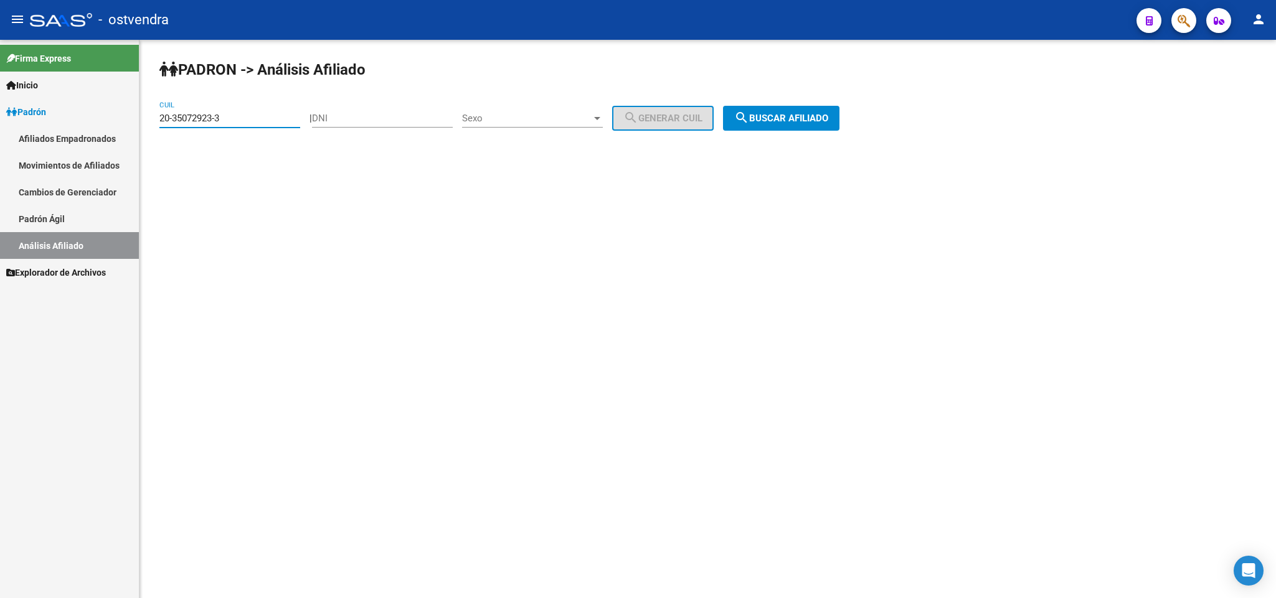
drag, startPoint x: 237, startPoint y: 120, endPoint x: 0, endPoint y: 120, distance: 237.3
click at [0, 120] on mat-sidenav-container "Firma Express Inicio Instructivos Contacto OS Padrón Afiliados Empadronados Mov…" at bounding box center [638, 319] width 1276 height 559
paste input "348462-2"
click at [803, 127] on button "search Buscar afiliado" at bounding box center [781, 118] width 116 height 25
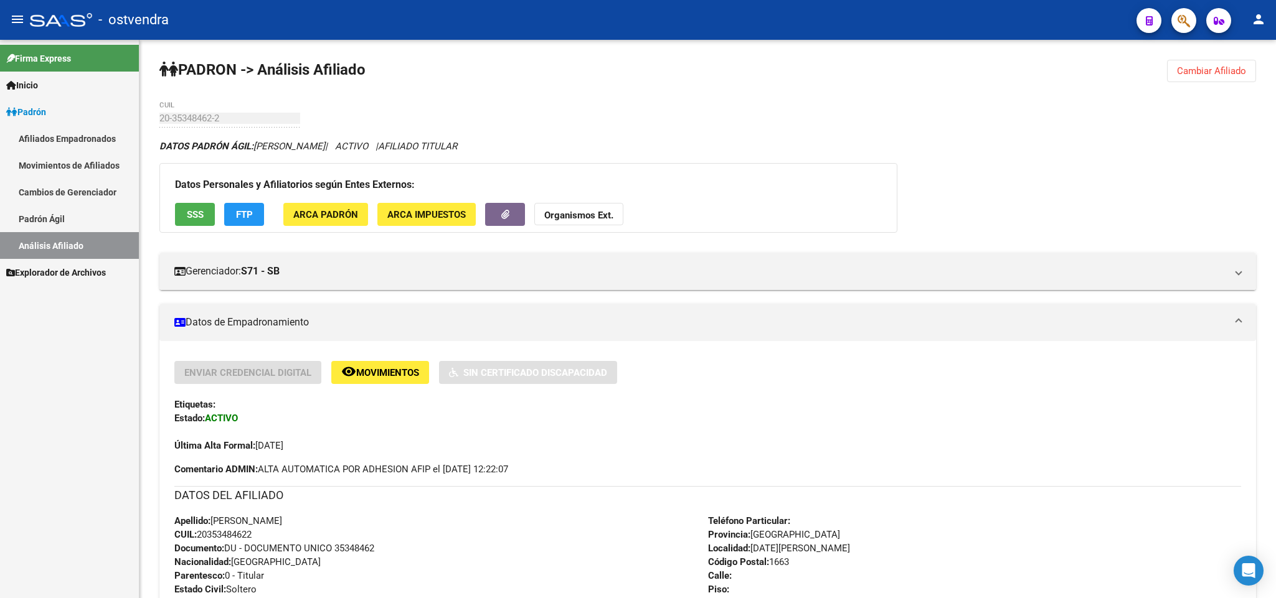
click at [1201, 77] on span "Cambiar Afiliado" at bounding box center [1211, 70] width 69 height 11
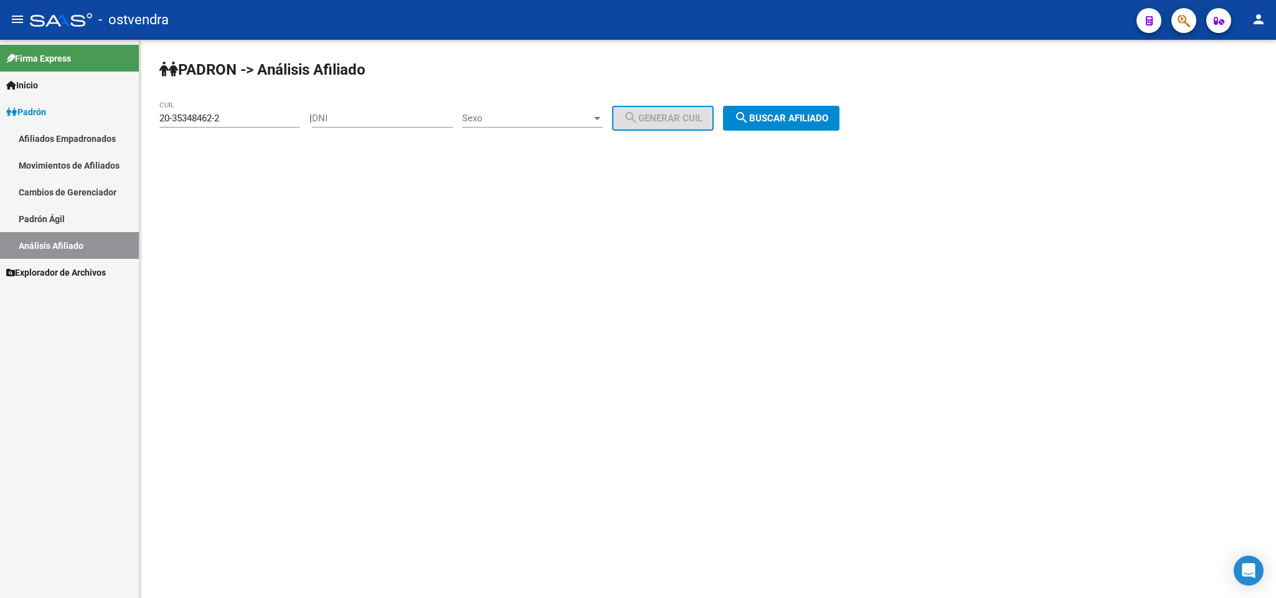
click at [237, 118] on input "20-35348462-2" at bounding box center [229, 118] width 141 height 11
click at [0, 96] on mat-sidenav-container "Firma Express Inicio Instructivos Contacto OS Padrón Afiliados Empadronados Mov…" at bounding box center [638, 319] width 1276 height 559
paste input "8661717"
type input "20-38661717-2"
click at [828, 120] on span "search Buscar afiliado" at bounding box center [781, 118] width 94 height 11
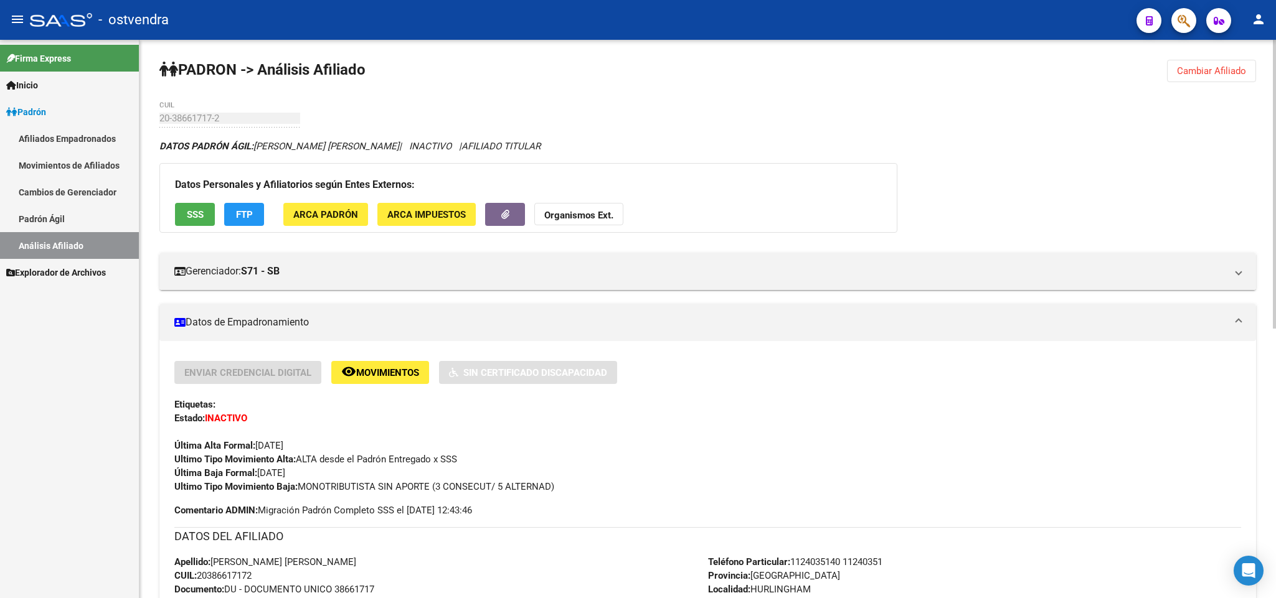
drag, startPoint x: 544, startPoint y: 491, endPoint x: 303, endPoint y: 488, distance: 240.4
click at [303, 488] on div "Ultimo Tipo Movimiento Baja: MONOTRIBUTISTA SIN APORTE (3 CONSECUT/ 5 ALTERNAD)" at bounding box center [707, 487] width 1067 height 14
copy span "MONOTRIBUTISTA SIN APORTE (3 CONSECUT/ 5 ALTERNAD)"
click at [1203, 77] on button "Cambiar Afiliado" at bounding box center [1211, 71] width 89 height 22
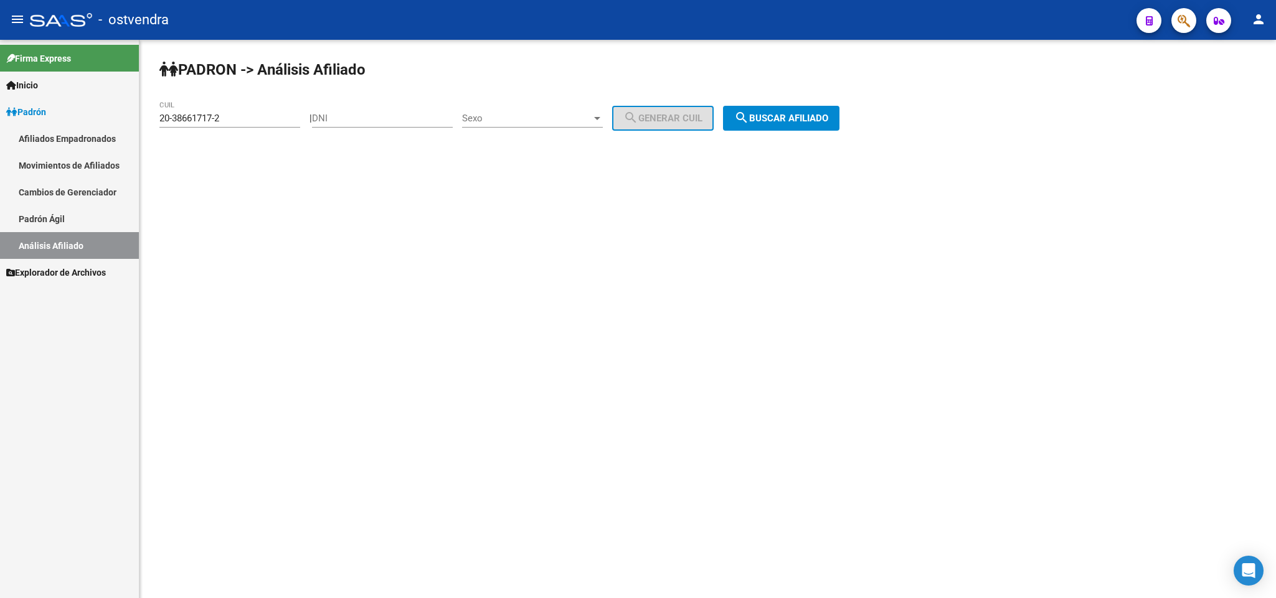
click at [804, 103] on div "PADRON -> Análisis Afiliado 20-38661717-2 CUIL | DNI Sexo Sexo search Generar C…" at bounding box center [707, 105] width 1136 height 131
click at [800, 118] on span "search Buscar afiliado" at bounding box center [781, 118] width 94 height 11
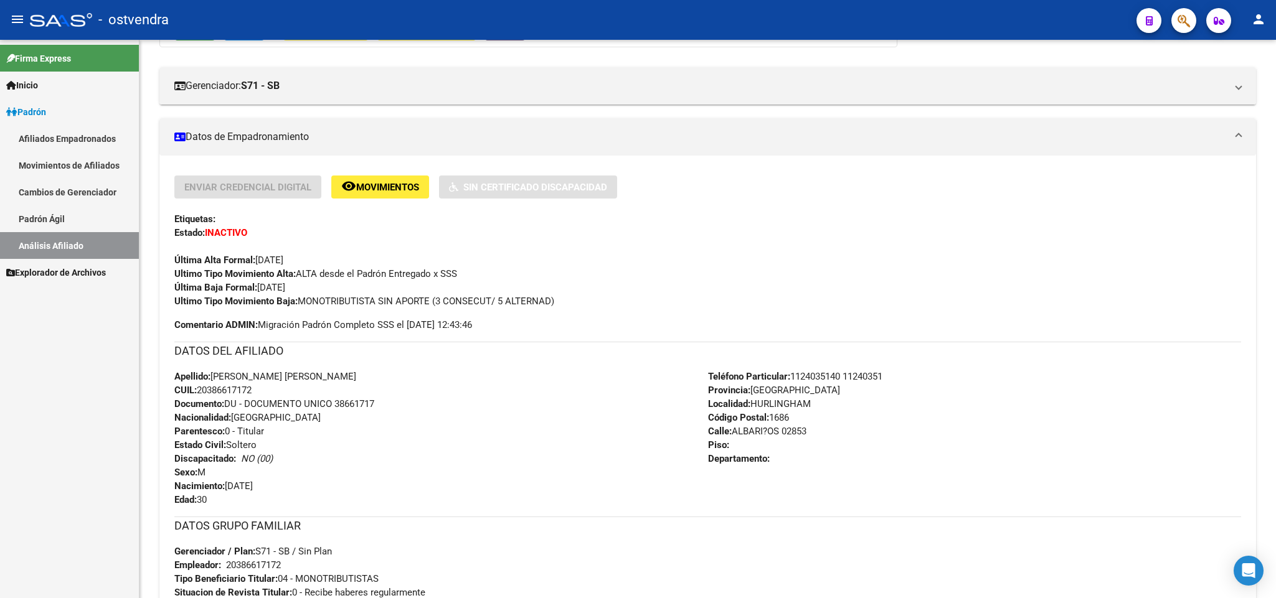
scroll to position [187, 0]
click at [569, 296] on div "Ultimo Tipo Movimiento Baja: MONOTRIBUTISTA SIN APORTE (3 CONSECUT/ 5 ALTERNAD)" at bounding box center [707, 300] width 1067 height 14
drag, startPoint x: 561, startPoint y: 301, endPoint x: 301, endPoint y: 301, distance: 259.7
click at [301, 301] on div "Ultimo Tipo Movimiento Baja: MONOTRIBUTISTA SIN APORTE (3 CONSECUT/ 5 ALTERNAD)" at bounding box center [707, 300] width 1067 height 14
copy span "MONOTRIBUTISTA SIN APORTE (3 CONSECUT/ 5 ALTERNAD)"
